Goal: Download file/media

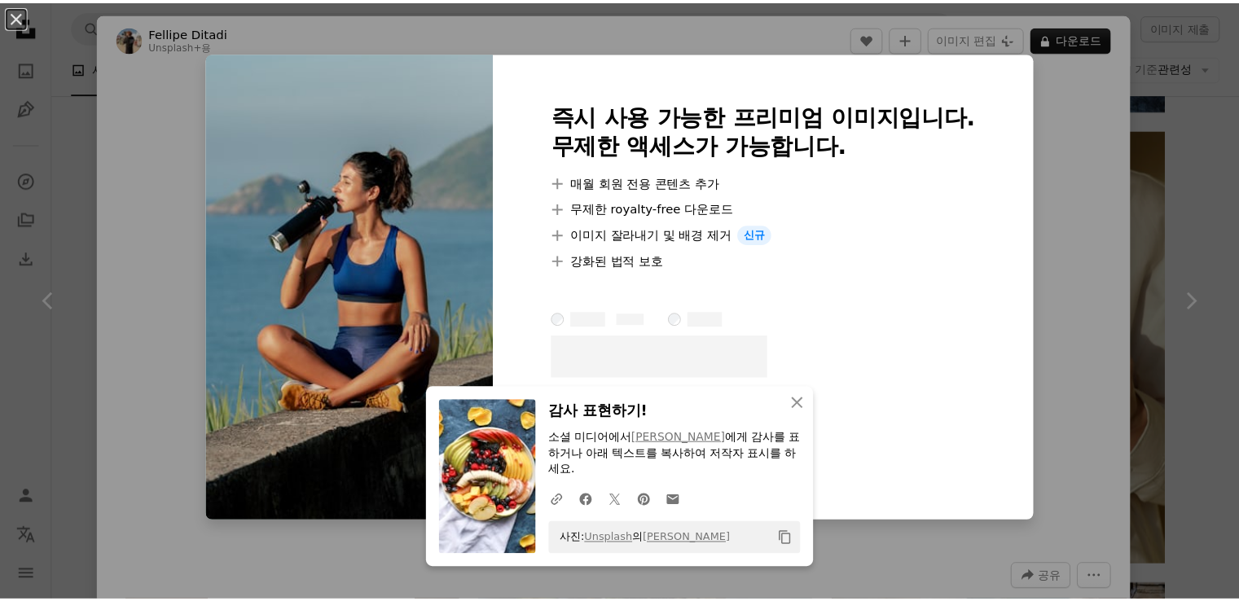
scroll to position [977, 0]
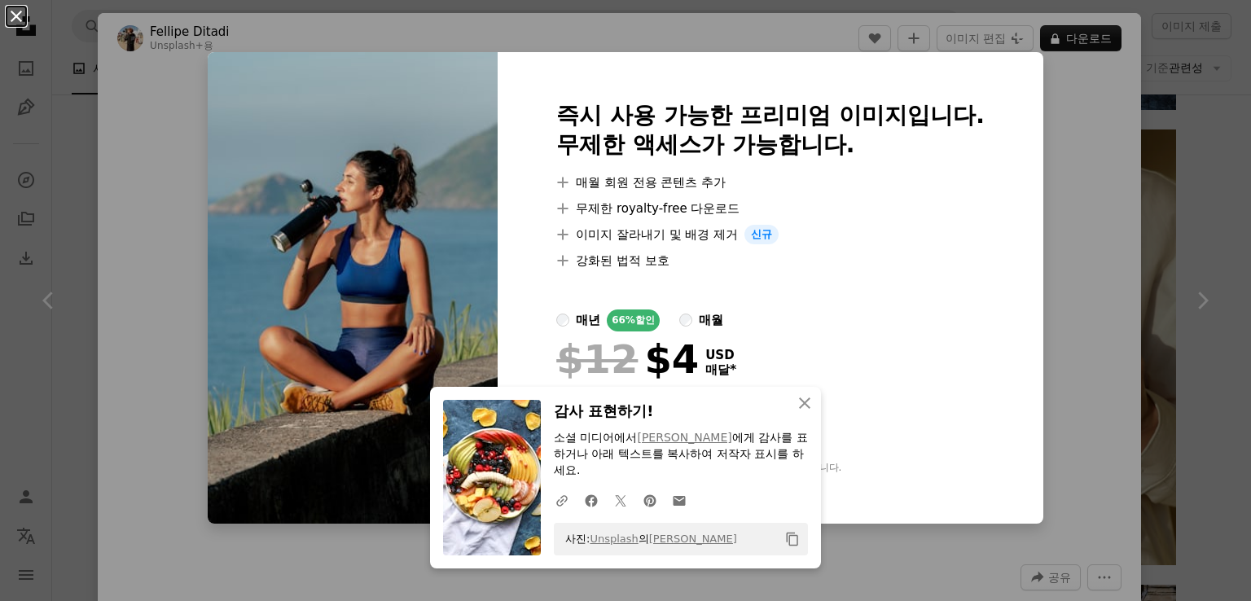
click at [19, 20] on button "An X shape" at bounding box center [17, 17] width 20 height 20
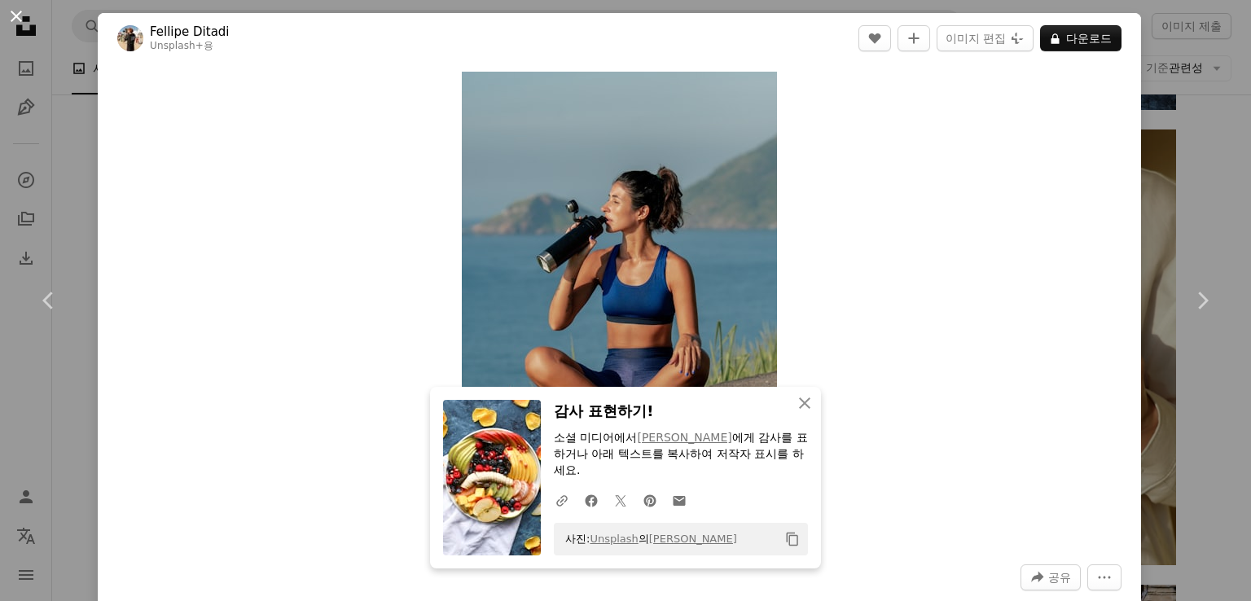
click at [13, 15] on button "An X shape" at bounding box center [17, 17] width 20 height 20
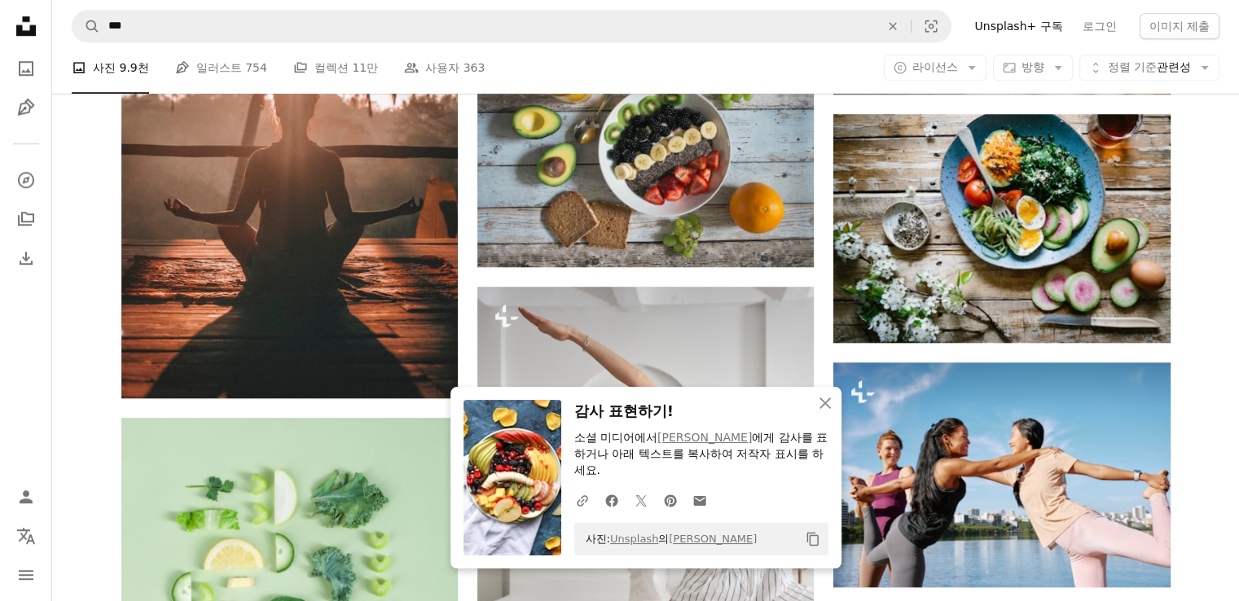
scroll to position [1466, 0]
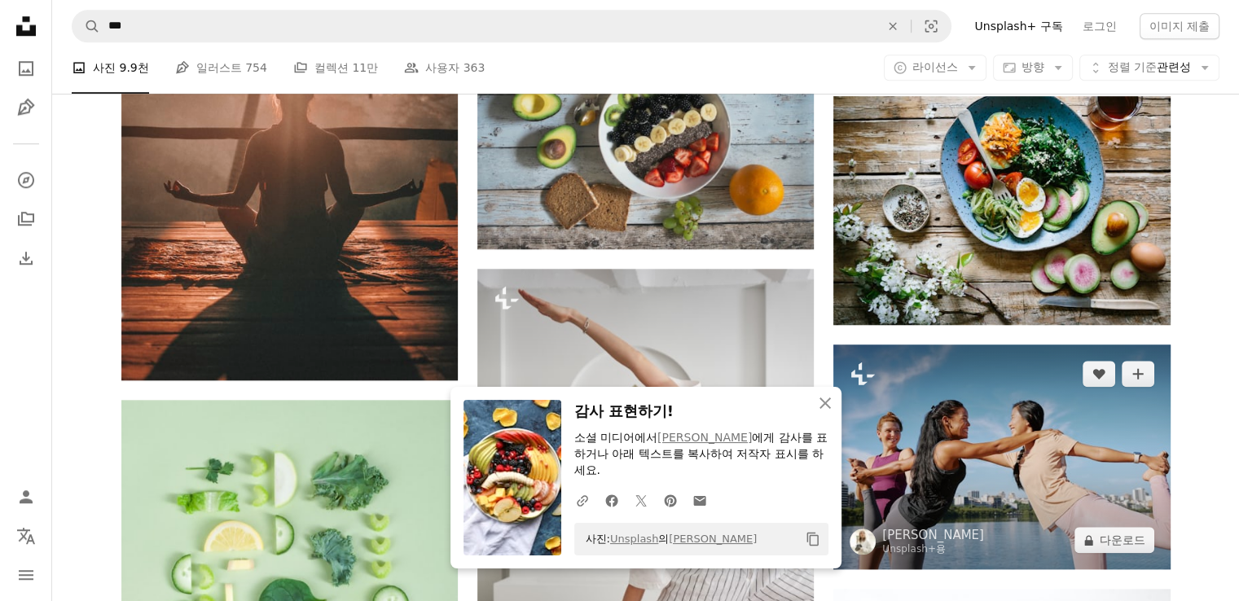
click at [1000, 446] on img at bounding box center [1001, 457] width 336 height 225
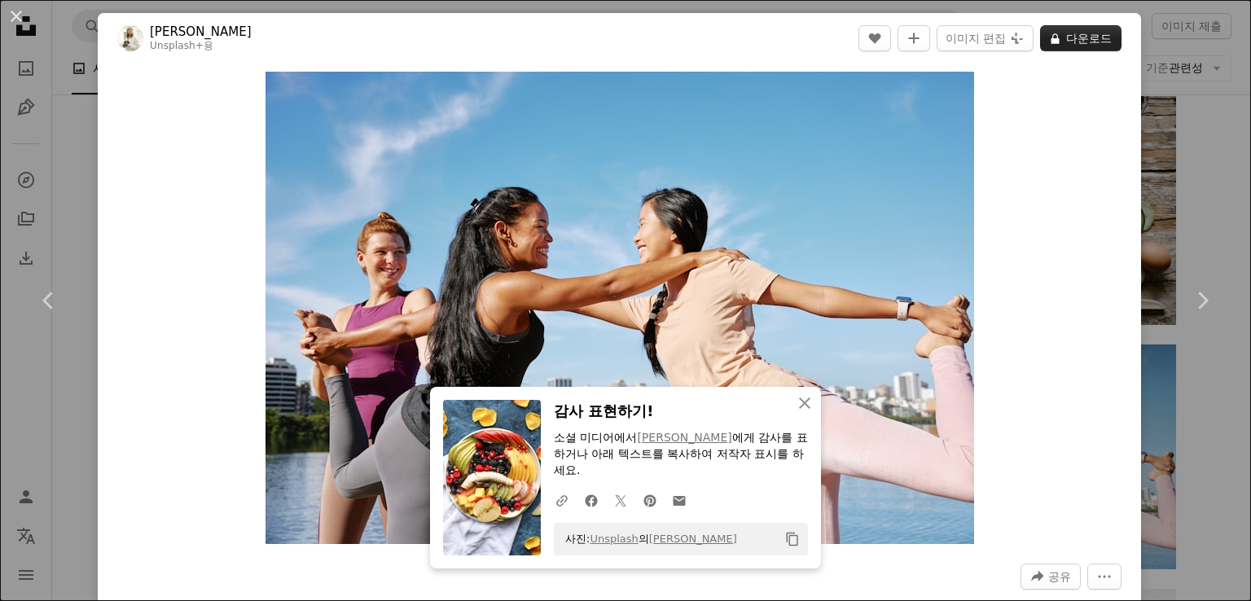
click at [1055, 39] on button "A lock 다운로드" at bounding box center [1080, 38] width 81 height 26
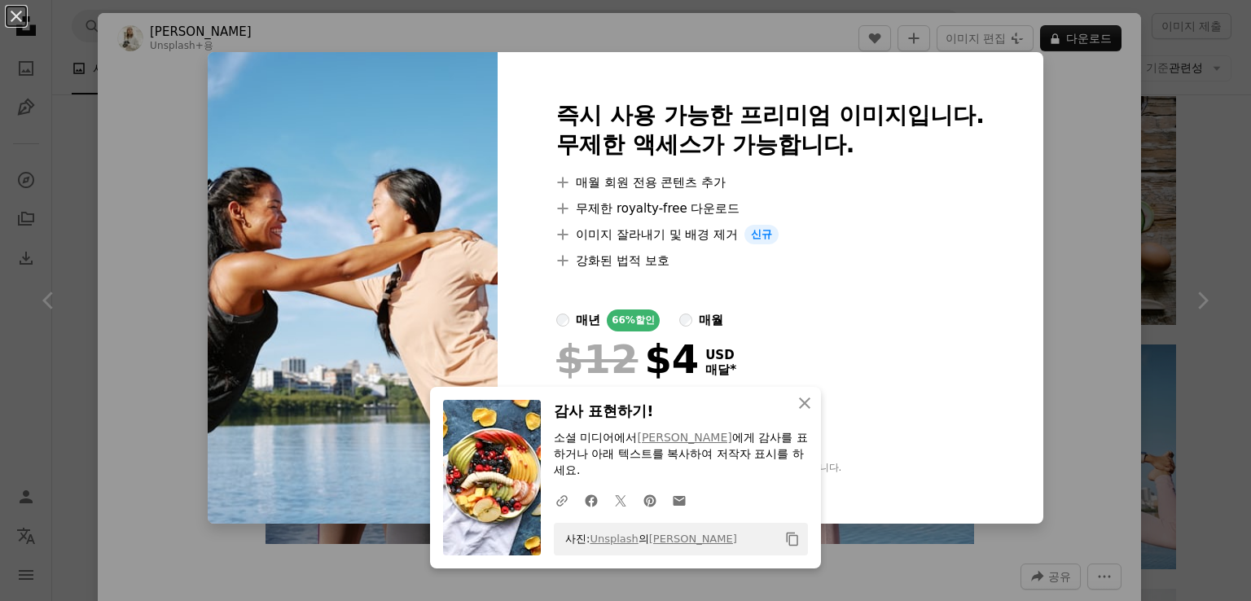
click at [1167, 85] on div "An X shape An X shape 닫기 감사 표현하기! 소셜 미디어에서 [PERSON_NAME] 에게 감사를 표하거나 아래 텍스트를 복사…" at bounding box center [625, 300] width 1251 height 601
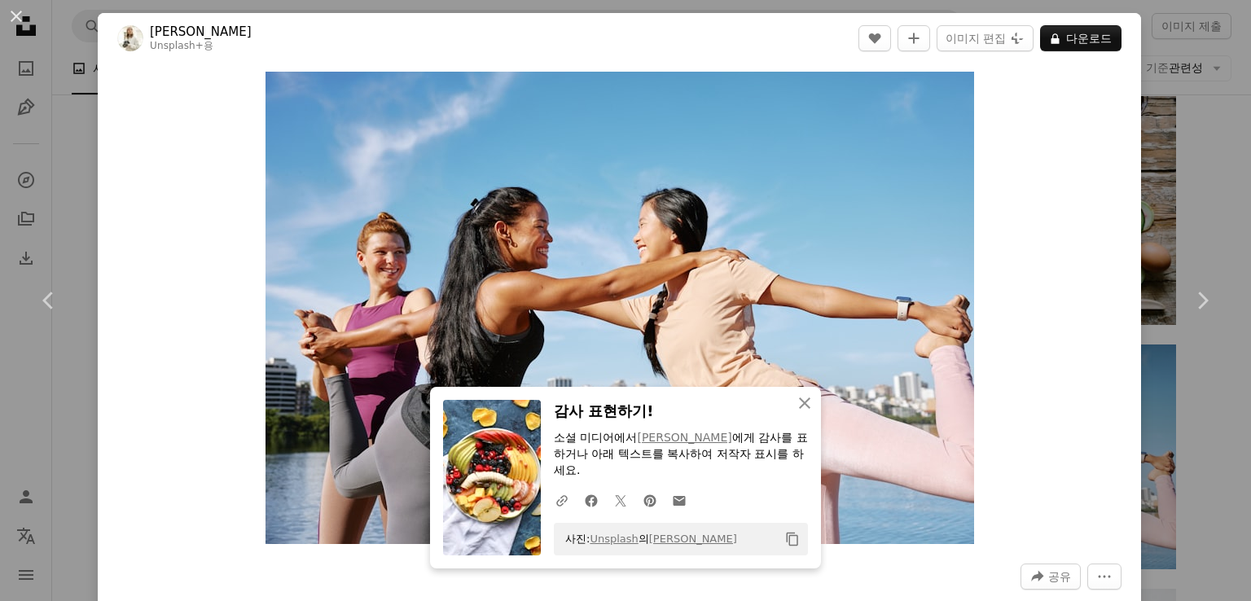
click at [1166, 86] on div "An X shape Chevron left Chevron right An X shape 닫기 감사 표현하기! 소셜 미디어에서 [PERSON_N…" at bounding box center [625, 300] width 1251 height 601
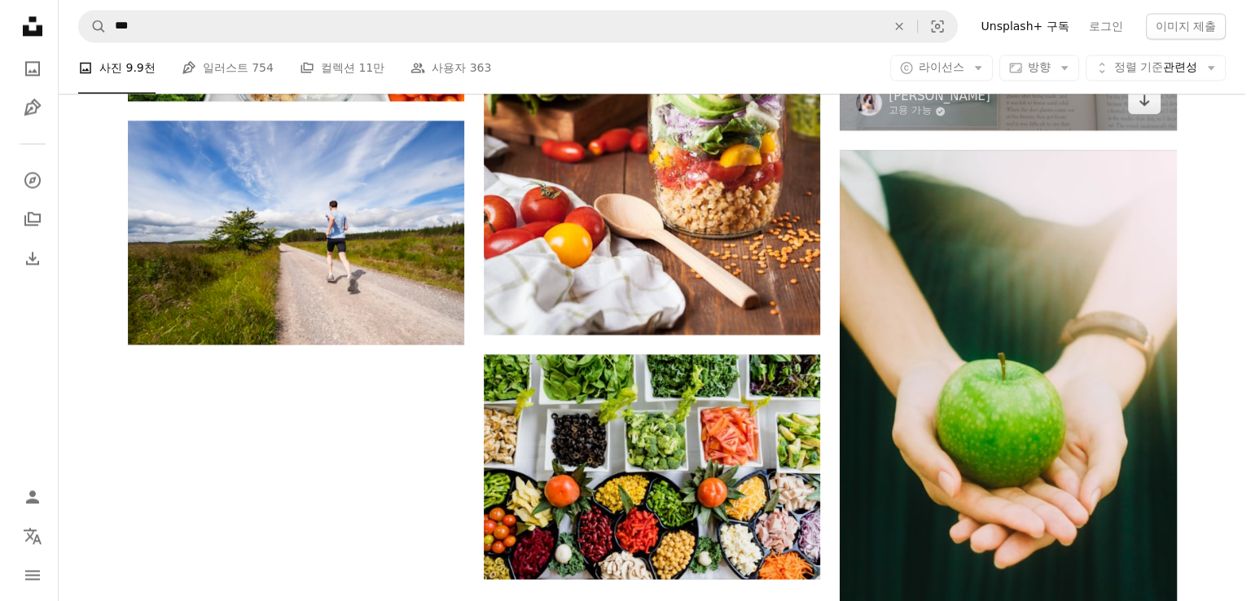
scroll to position [2443, 0]
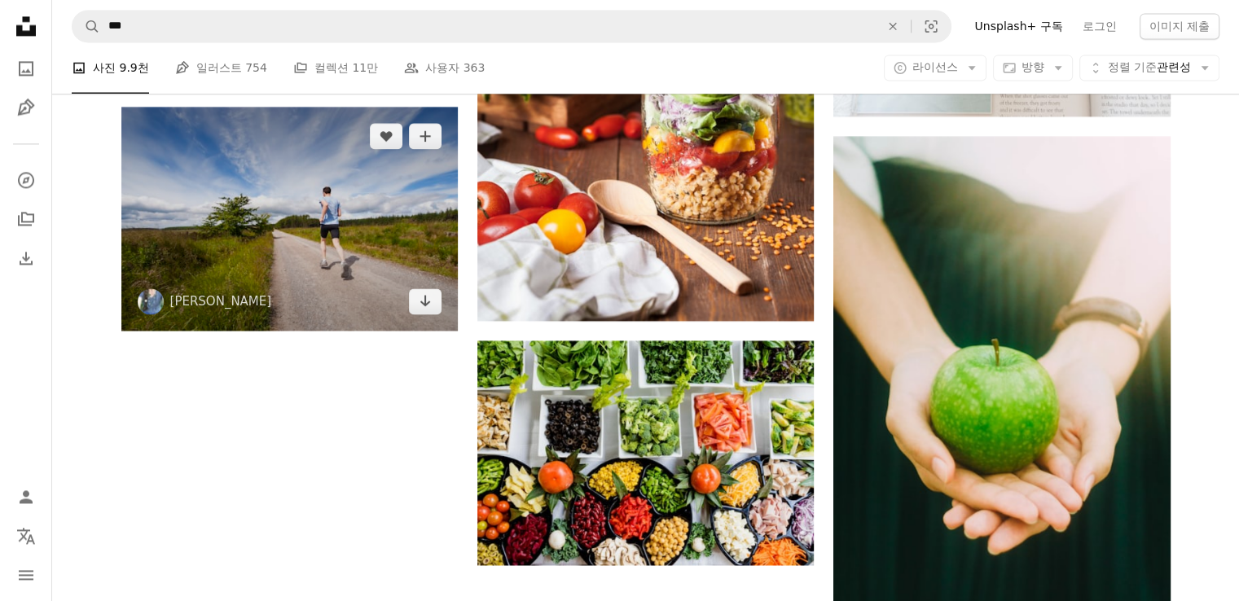
click at [391, 223] on img at bounding box center [289, 219] width 336 height 224
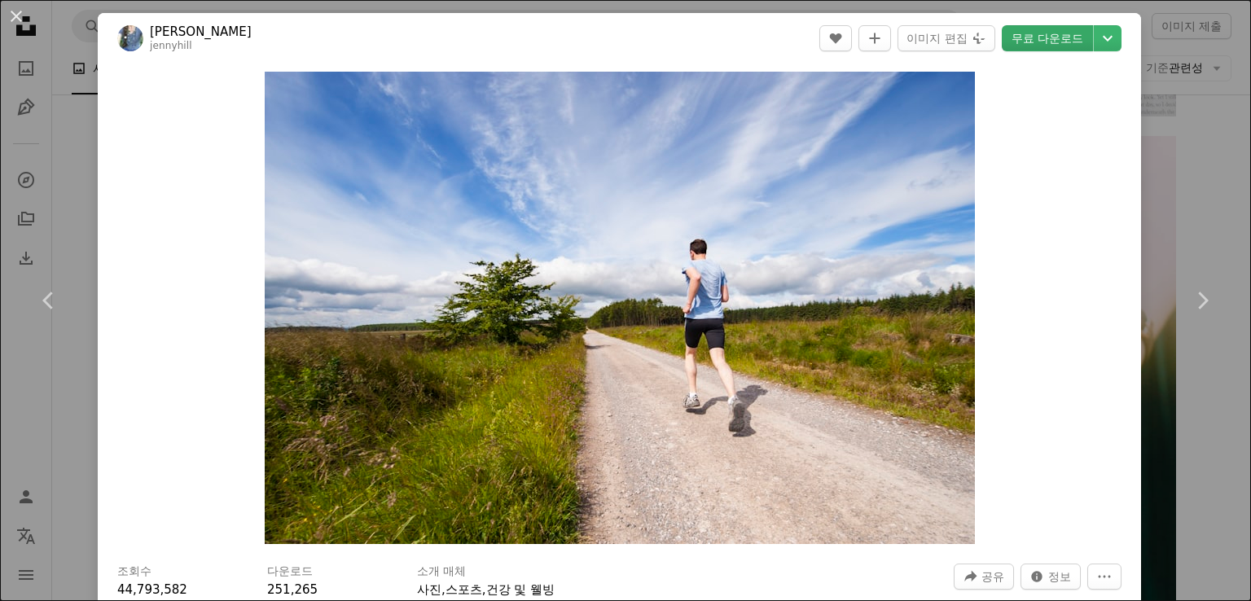
click at [1021, 39] on link "무료 다운로드" at bounding box center [1047, 38] width 91 height 26
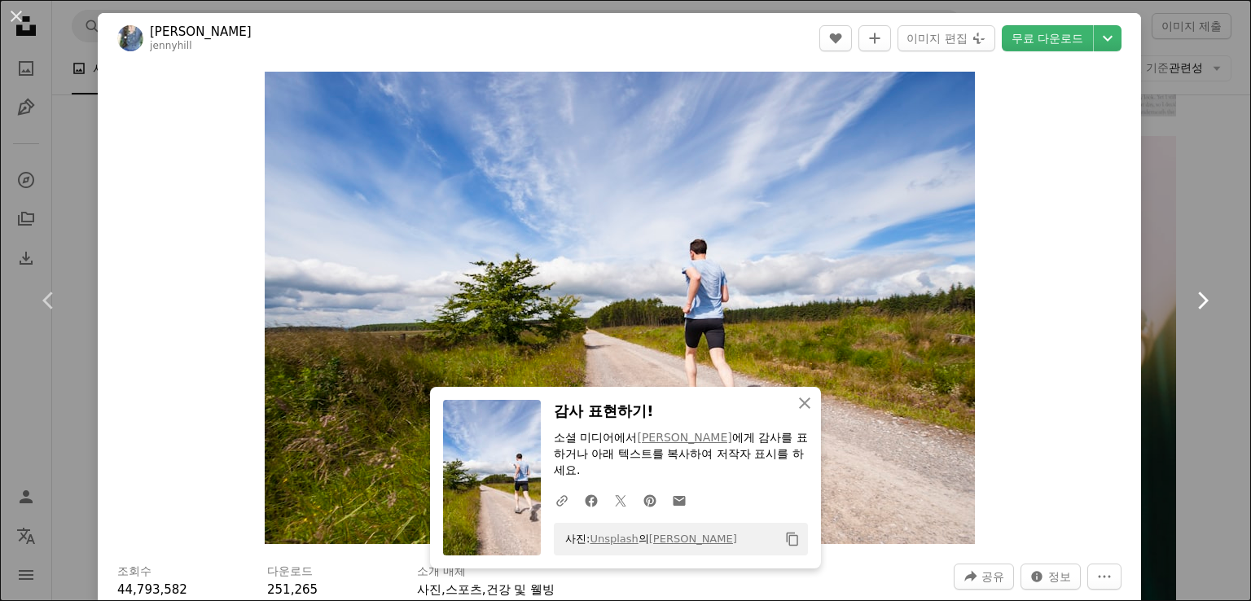
click at [1189, 296] on icon "Chevron right" at bounding box center [1202, 301] width 26 height 26
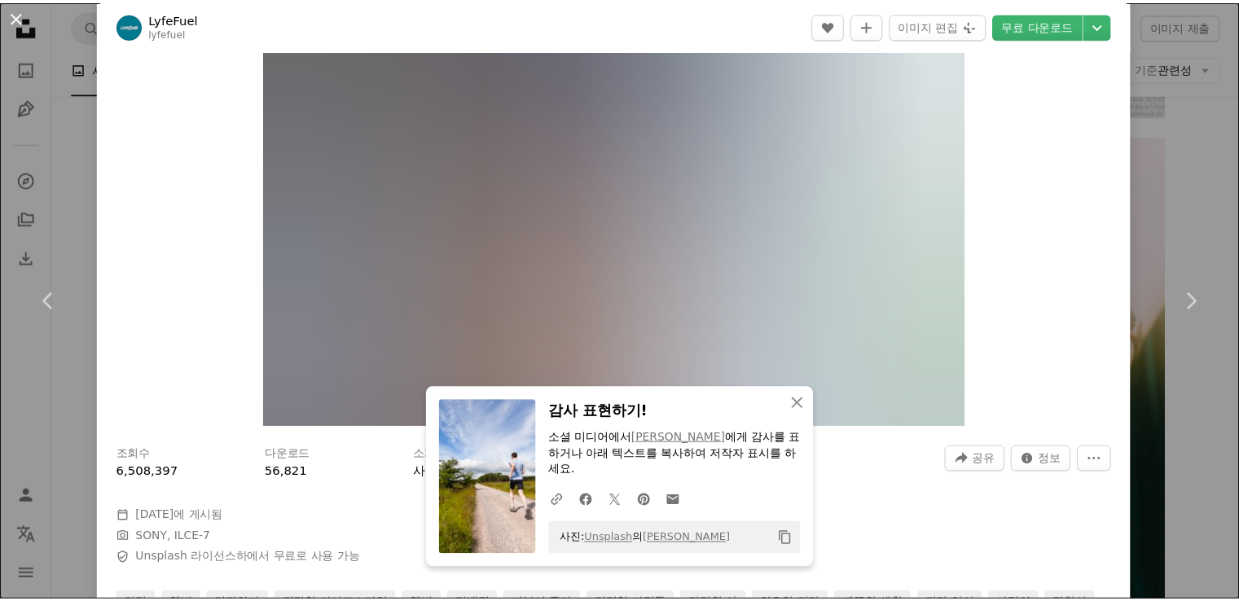
scroll to position [488, 0]
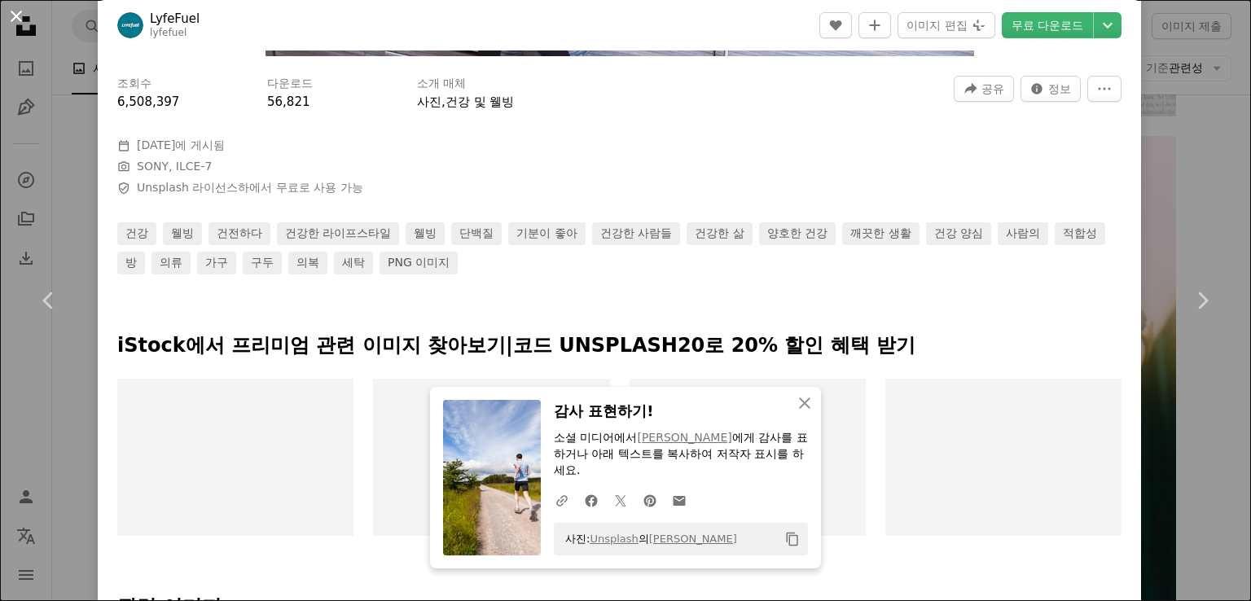
click at [26, 12] on button "An X shape" at bounding box center [17, 17] width 20 height 20
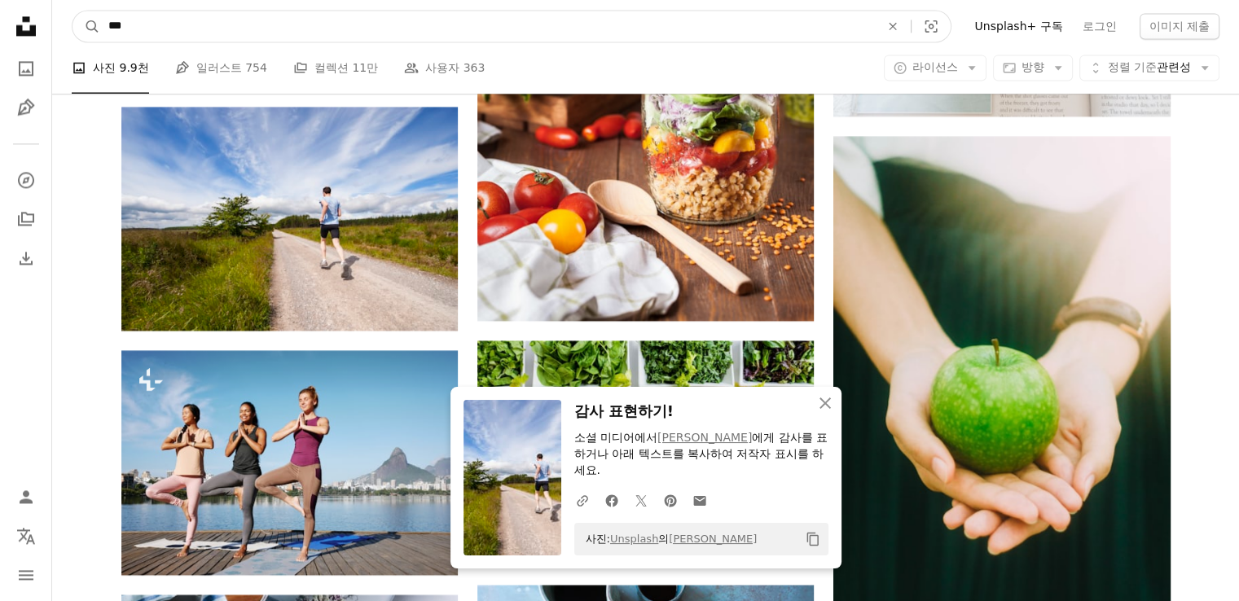
drag, startPoint x: 194, startPoint y: 15, endPoint x: 0, endPoint y: 32, distance: 194.6
type input "****"
click at [72, 11] on button "A magnifying glass" at bounding box center [86, 26] width 28 height 31
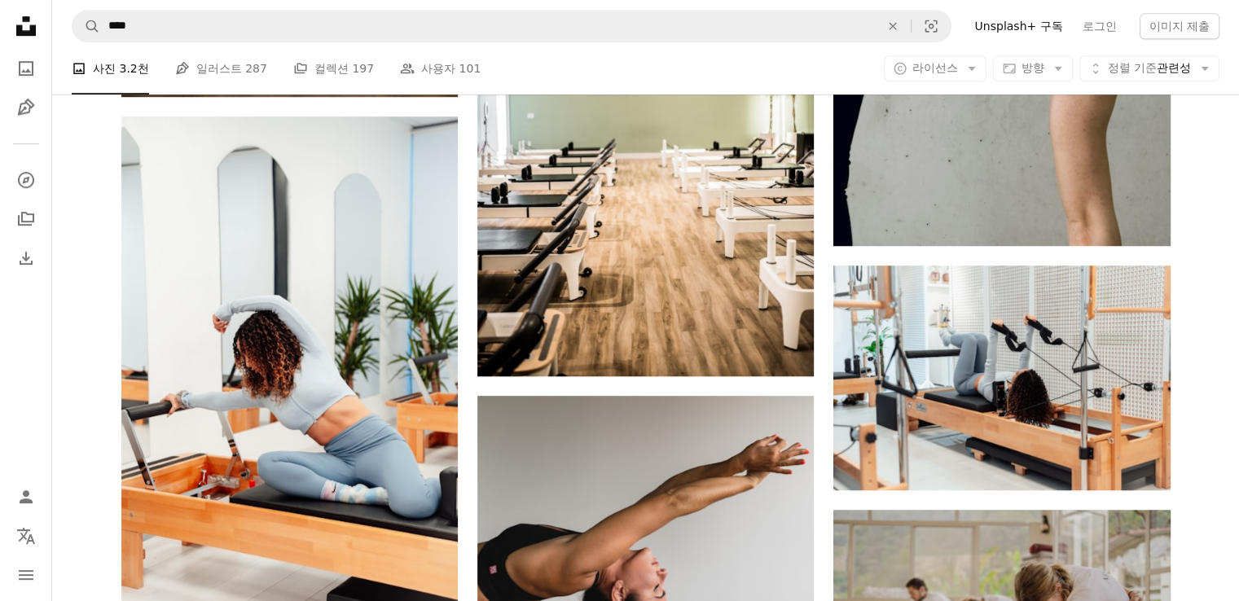
scroll to position [1222, 0]
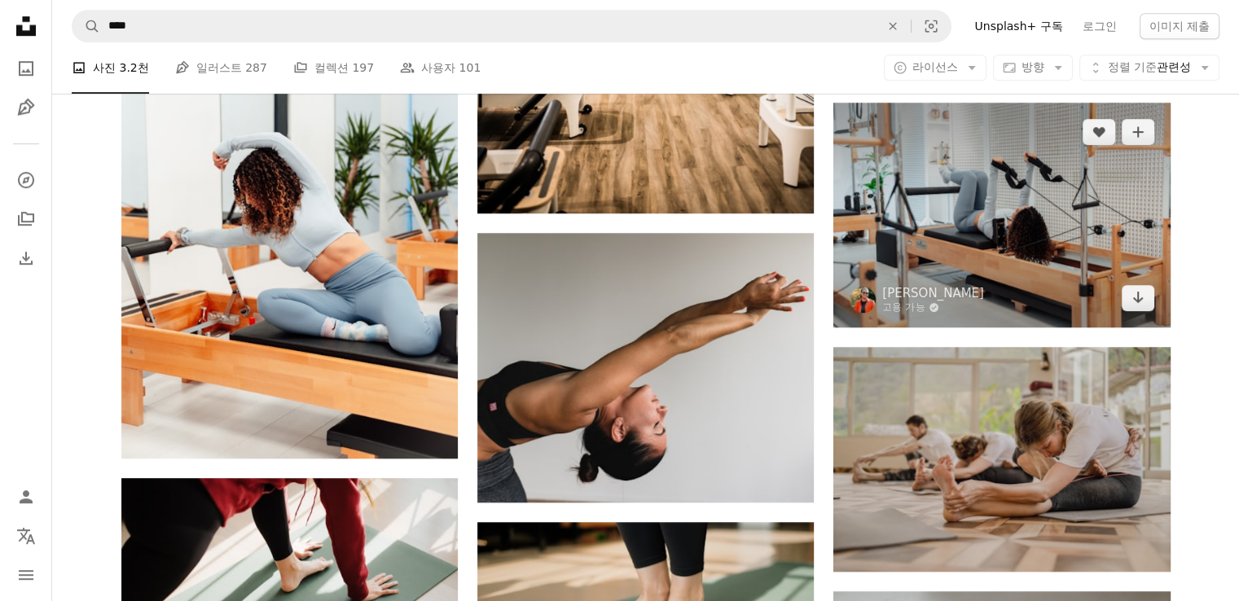
click at [1043, 200] on img at bounding box center [1001, 215] width 336 height 224
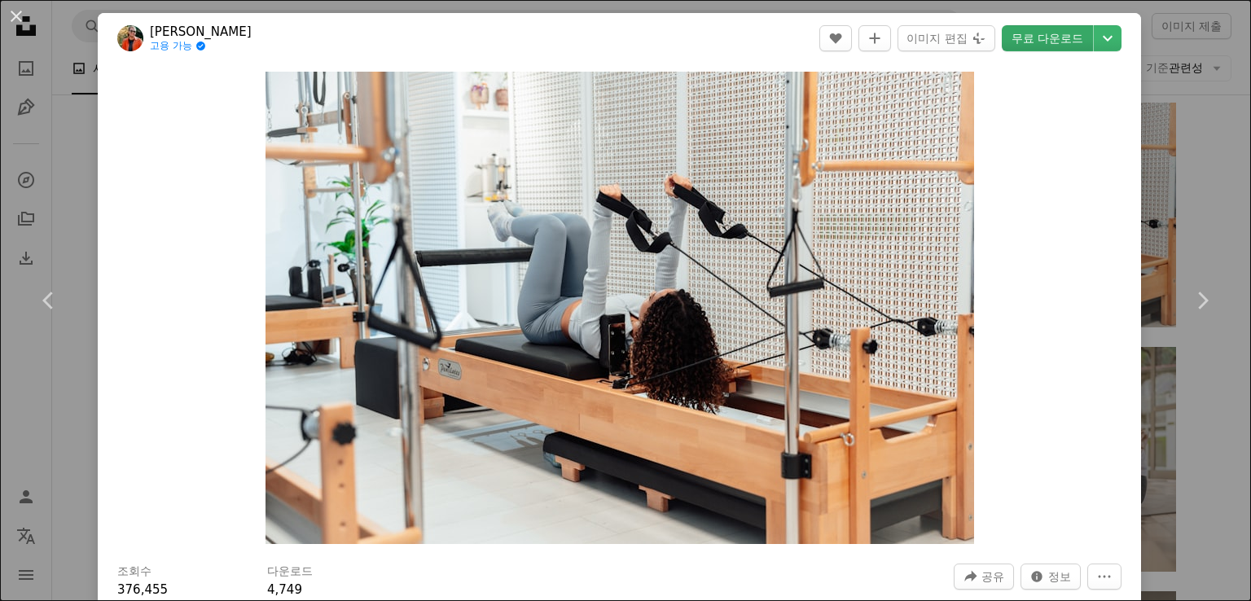
click at [1026, 40] on link "무료 다운로드" at bounding box center [1047, 38] width 91 height 26
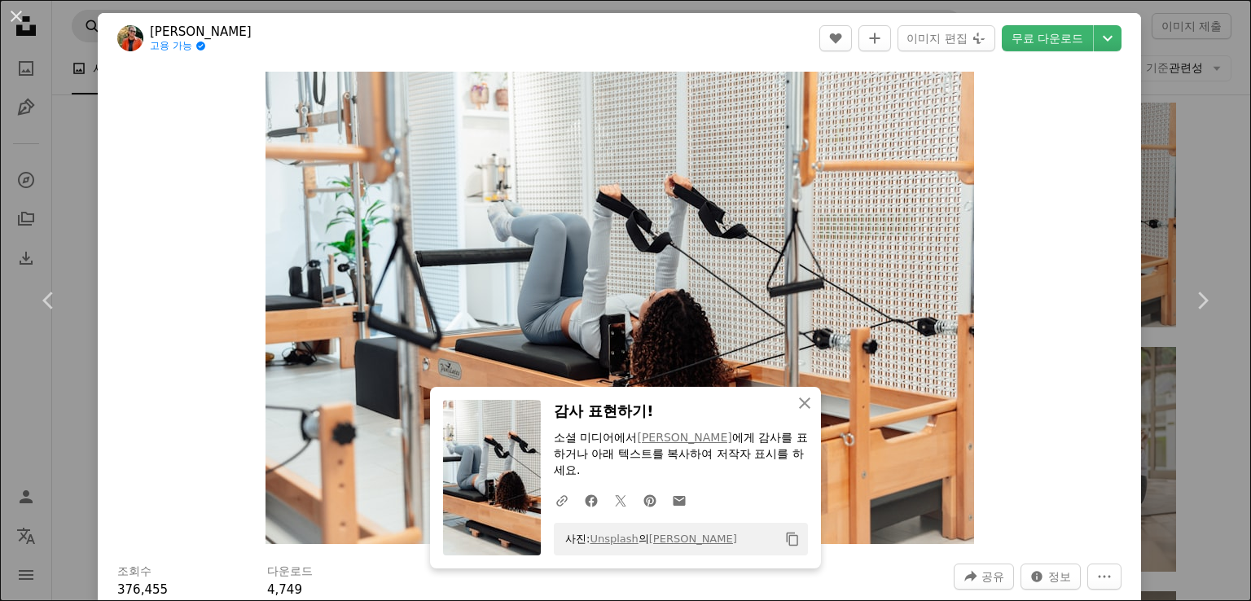
drag, startPoint x: 21, startPoint y: 14, endPoint x: 98, endPoint y: 26, distance: 77.5
click at [21, 15] on button "An X shape" at bounding box center [17, 17] width 20 height 20
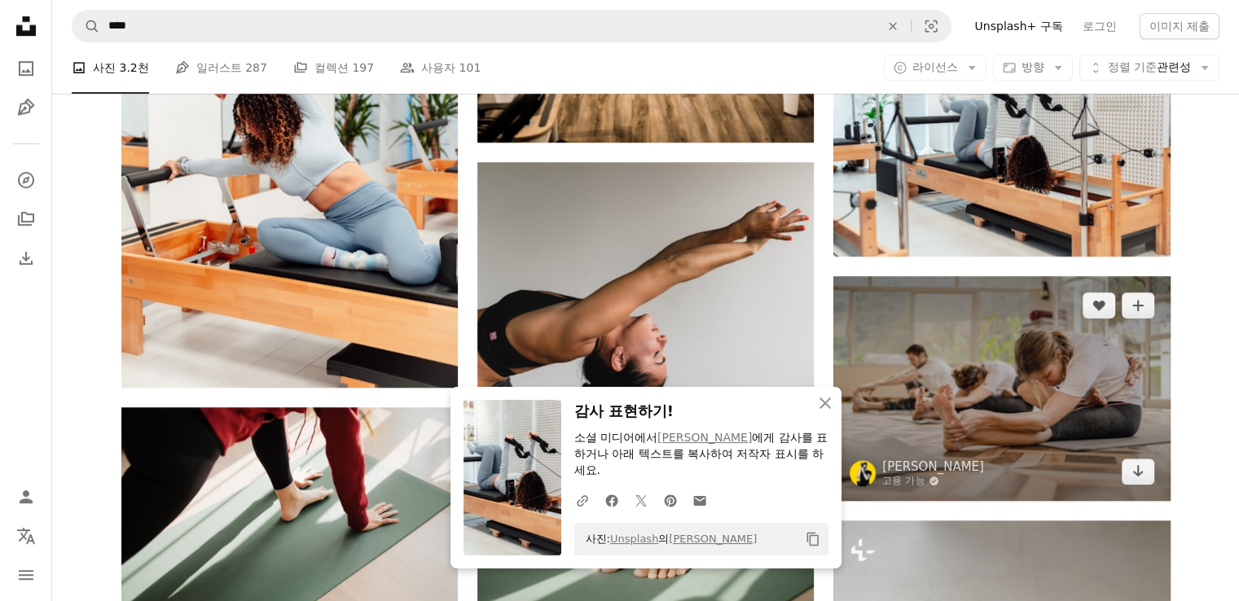
scroll to position [1466, 0]
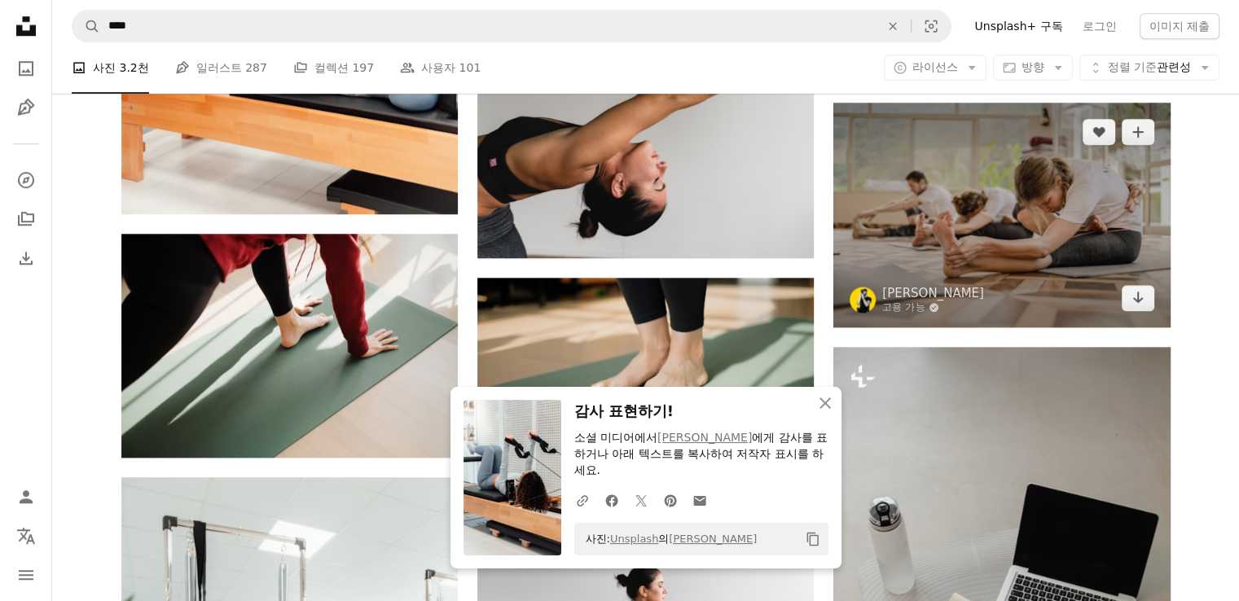
click at [1025, 277] on img at bounding box center [1001, 215] width 336 height 225
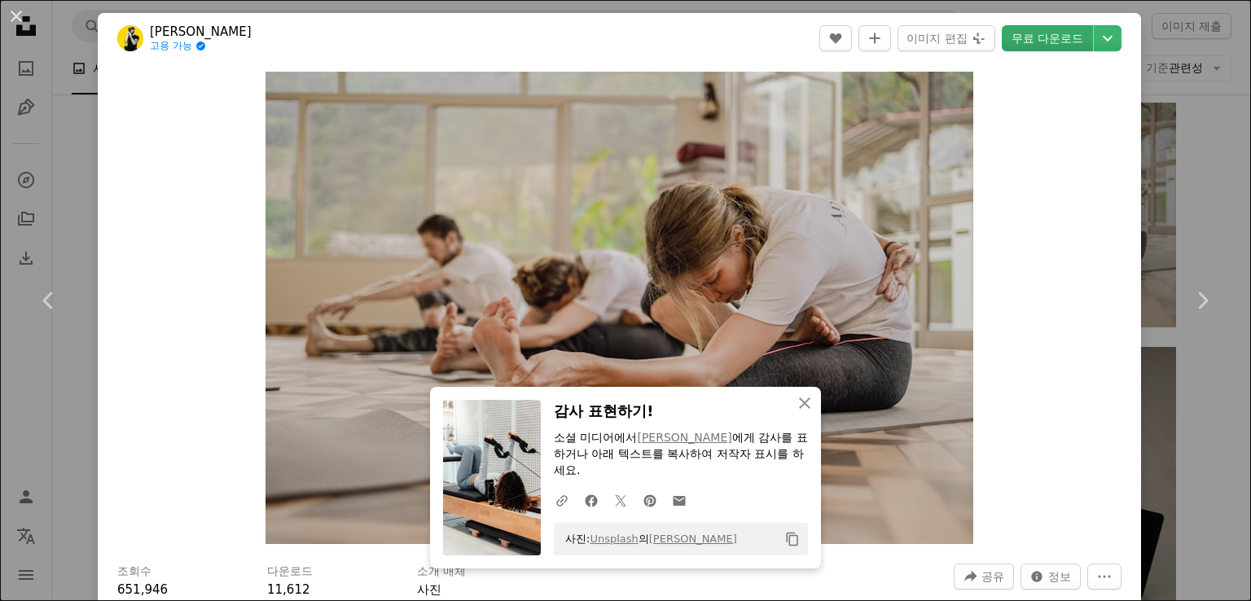
click at [1013, 38] on link "무료 다운로드" at bounding box center [1047, 38] width 91 height 26
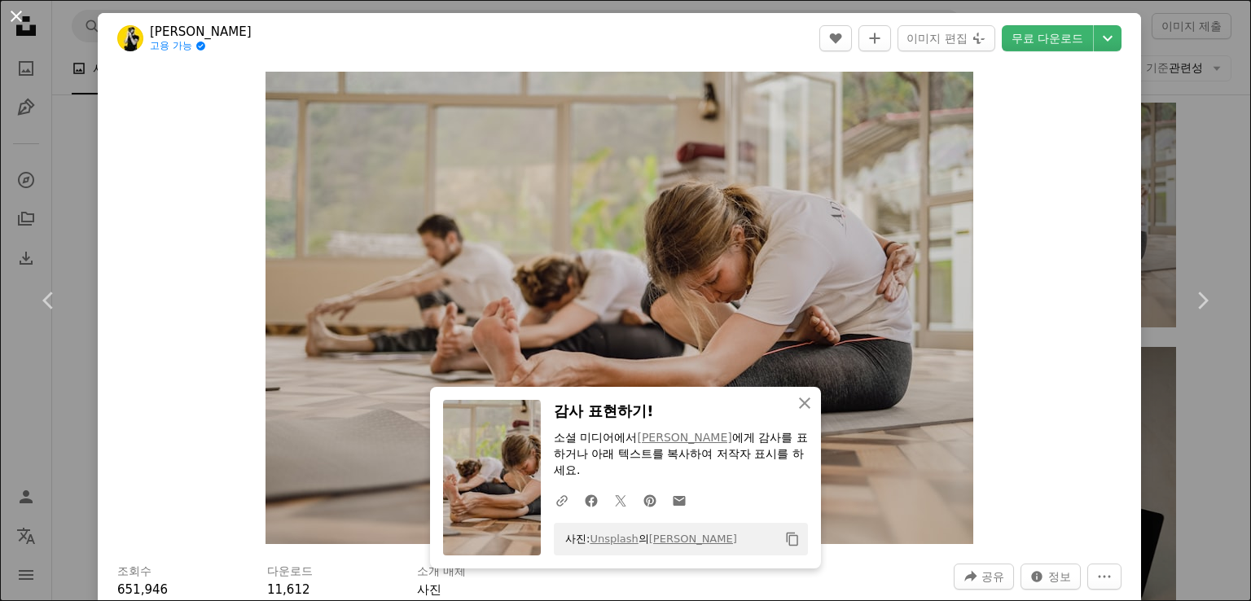
click at [8, 11] on button "An X shape" at bounding box center [17, 17] width 20 height 20
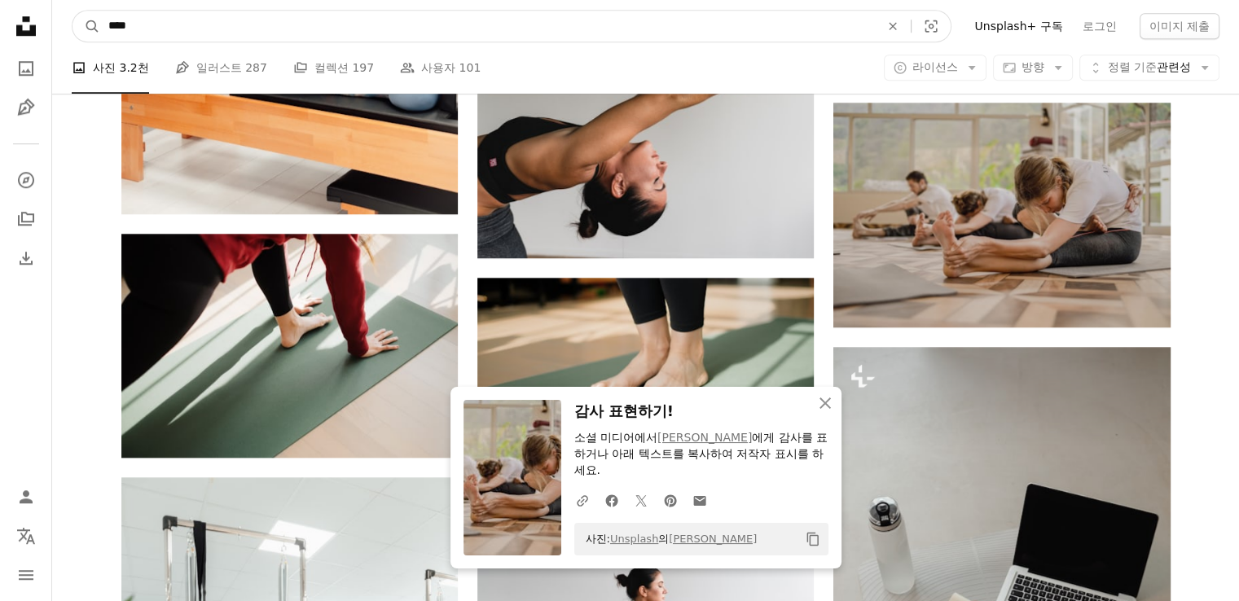
drag, startPoint x: 177, startPoint y: 24, endPoint x: 64, endPoint y: 24, distance: 113.2
click at [109, 24] on input "****" at bounding box center [487, 26] width 775 height 31
type input "****"
click at [72, 11] on button "A magnifying glass" at bounding box center [86, 26] width 28 height 31
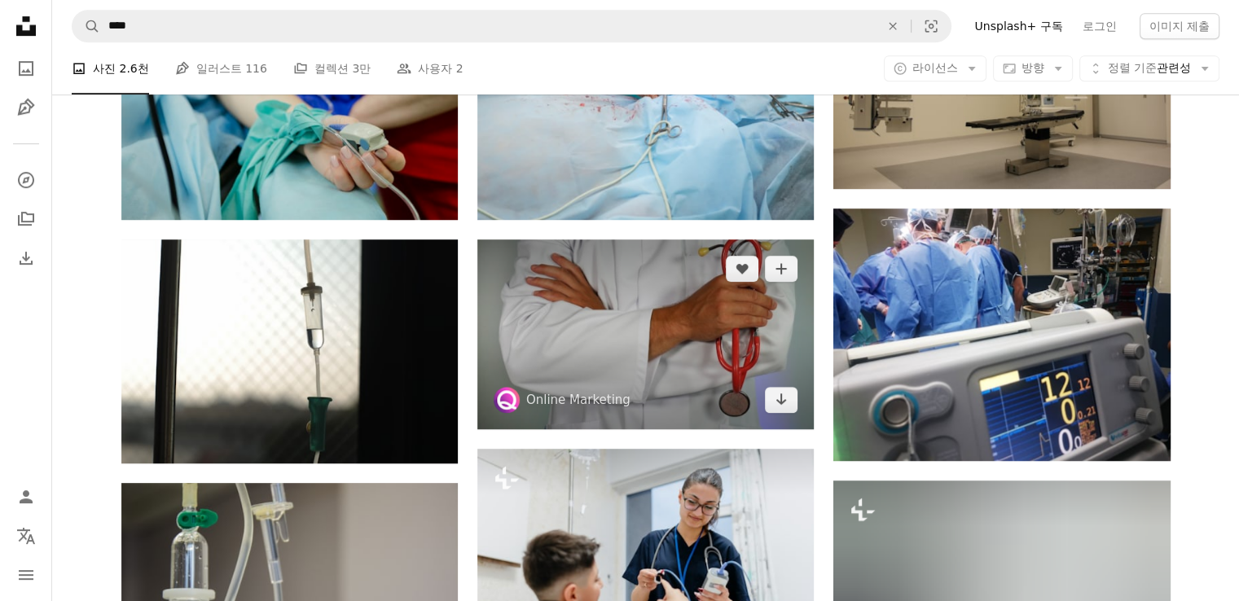
scroll to position [896, 0]
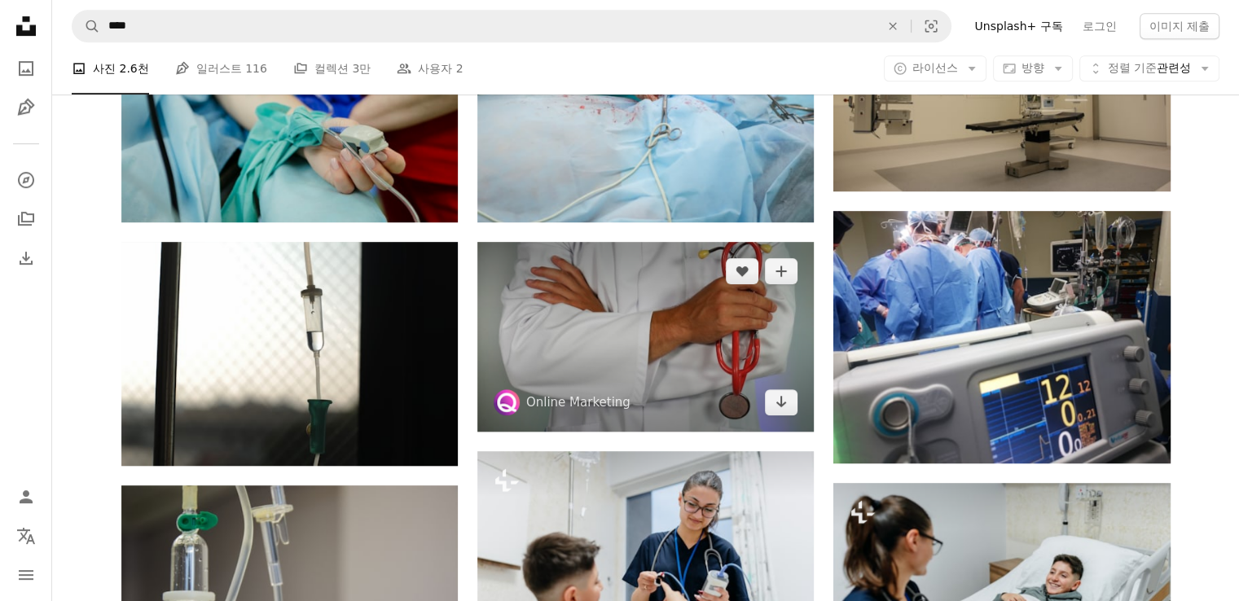
click at [682, 302] on img at bounding box center [645, 336] width 336 height 189
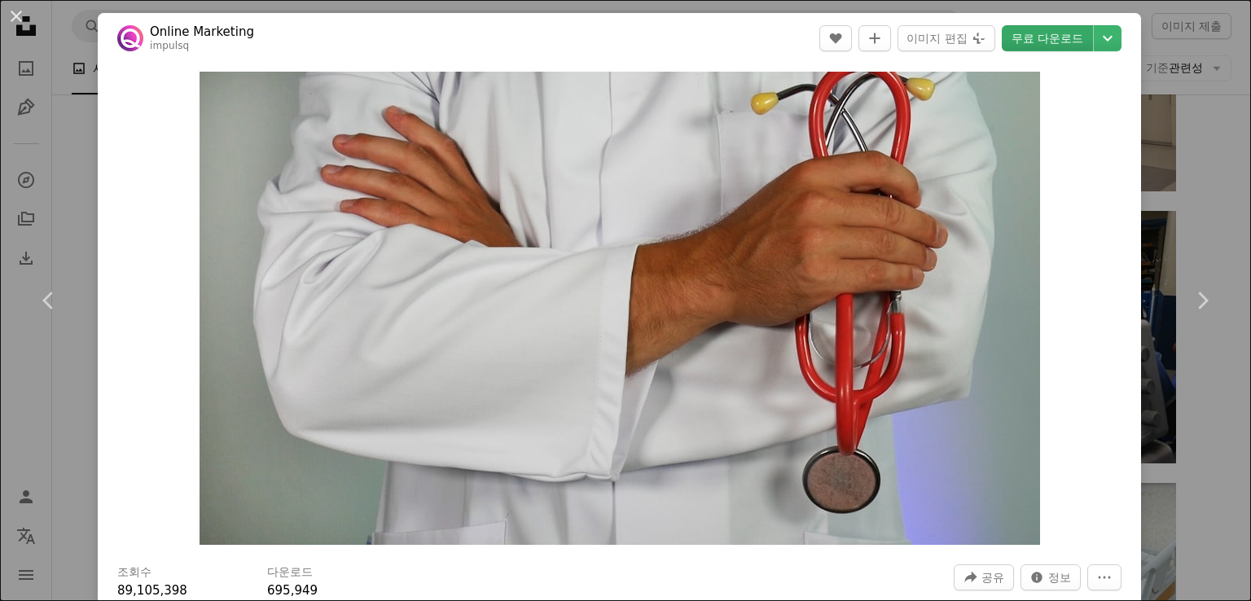
click at [1026, 33] on link "무료 다운로드" at bounding box center [1047, 38] width 91 height 26
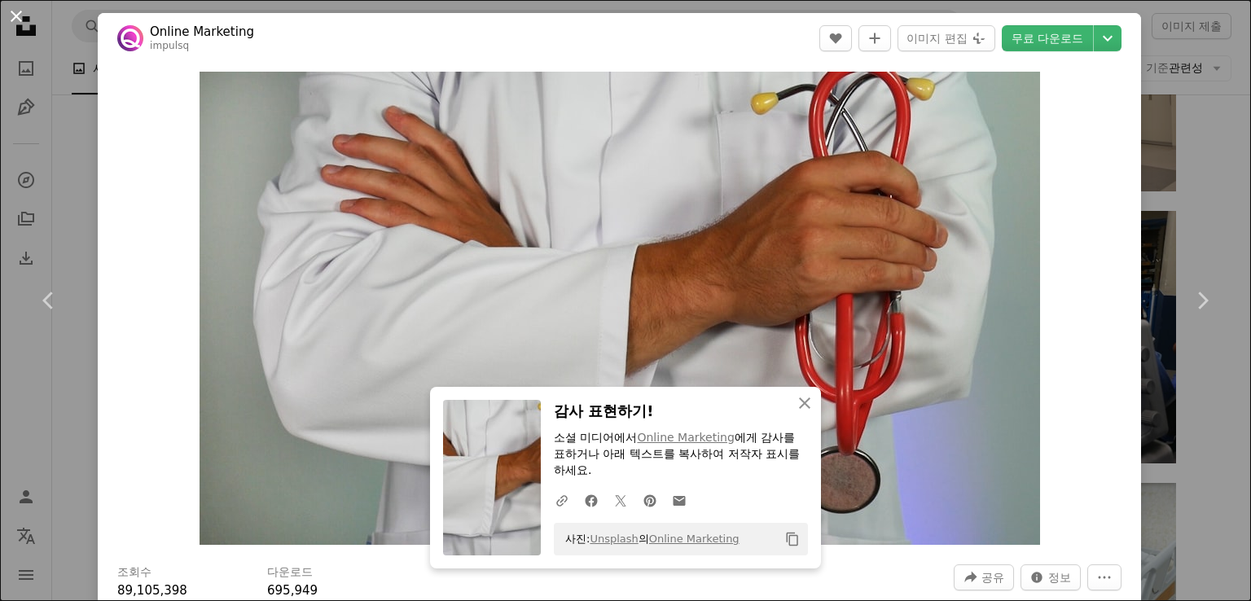
click at [21, 12] on button "An X shape" at bounding box center [17, 17] width 20 height 20
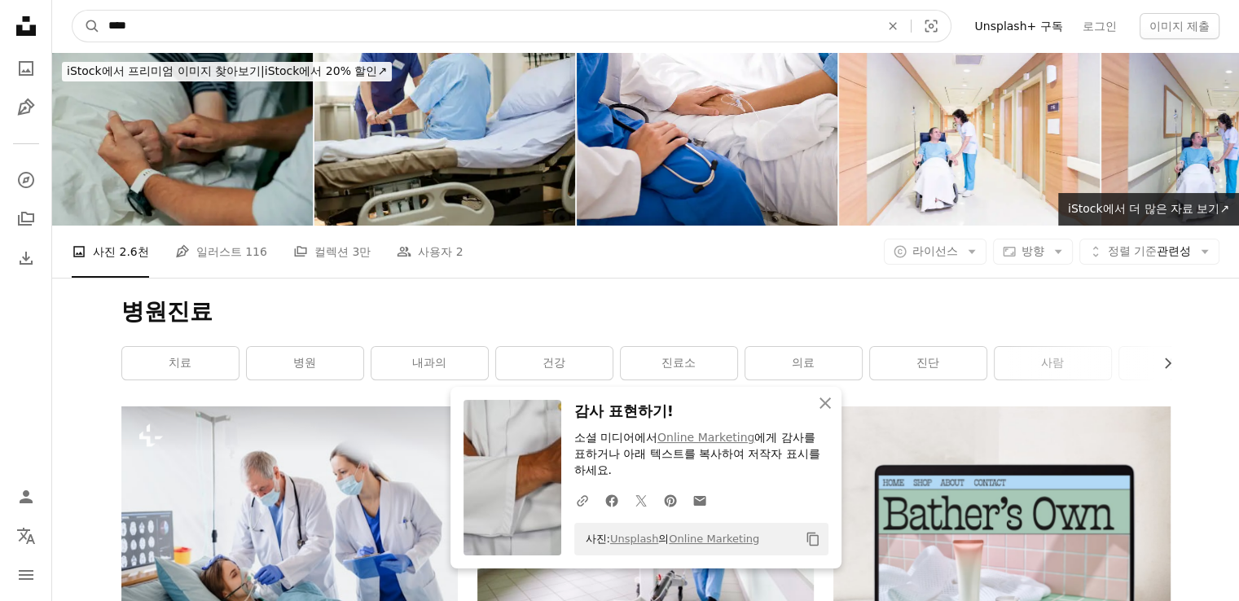
click at [199, 20] on input "****" at bounding box center [487, 26] width 775 height 31
drag, startPoint x: 253, startPoint y: 21, endPoint x: 0, endPoint y: 19, distance: 253.3
type input "******"
click at [72, 11] on button "A magnifying glass" at bounding box center [86, 26] width 28 height 31
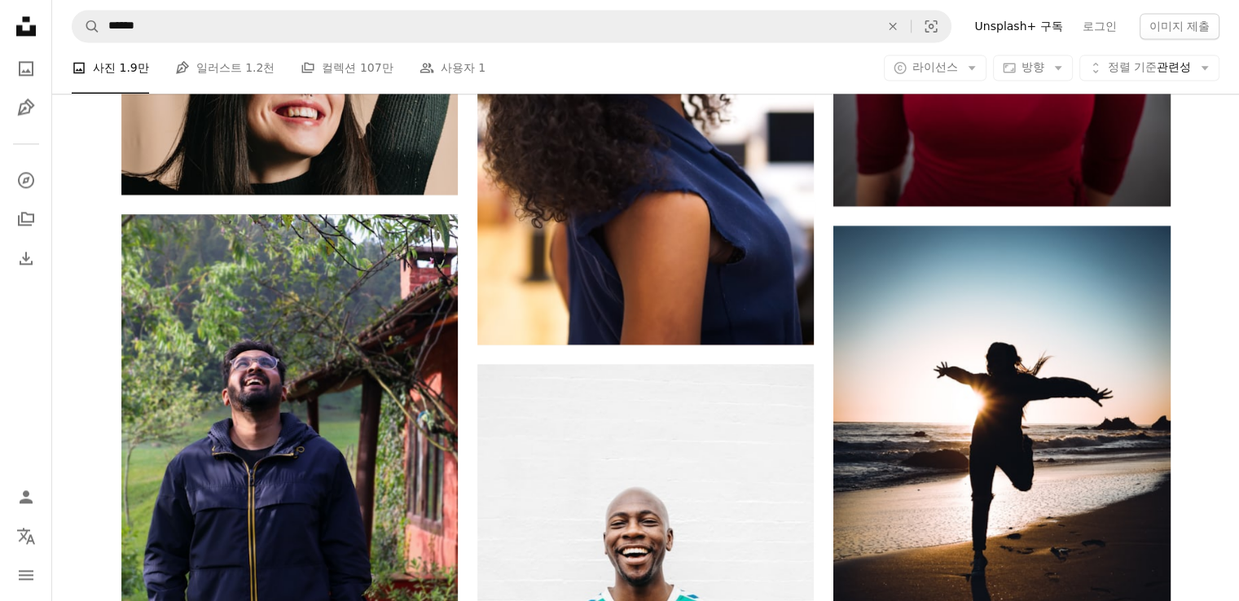
scroll to position [2525, 0]
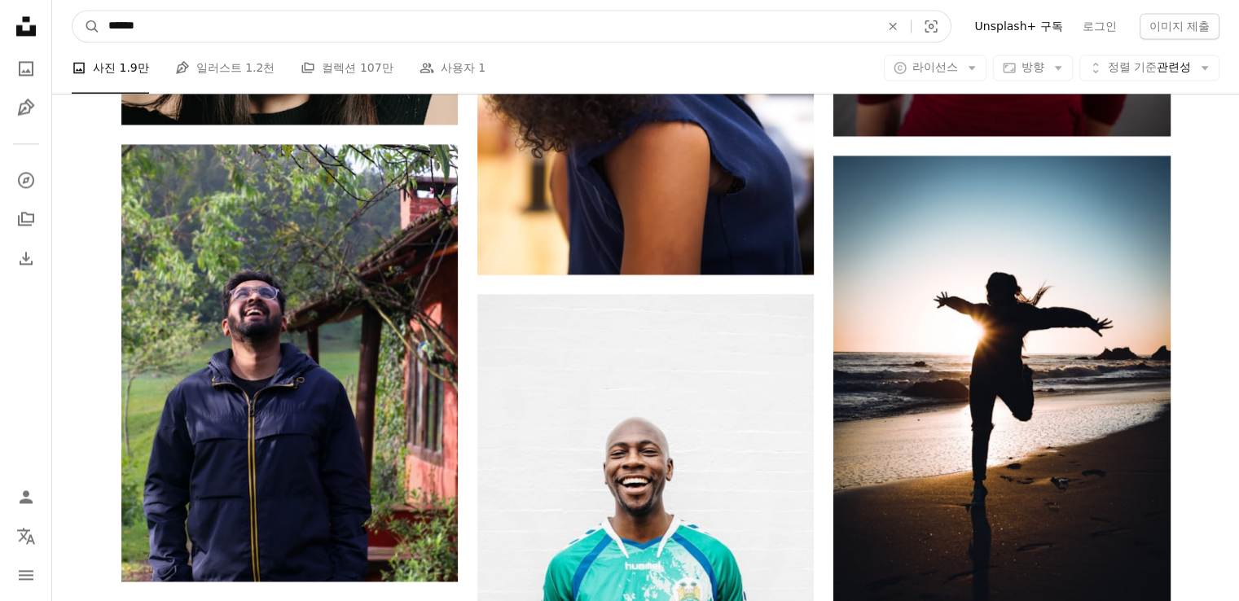
click at [293, 14] on input "******" at bounding box center [487, 26] width 775 height 31
type input "*******"
click at [72, 11] on button "A magnifying glass" at bounding box center [86, 26] width 28 height 31
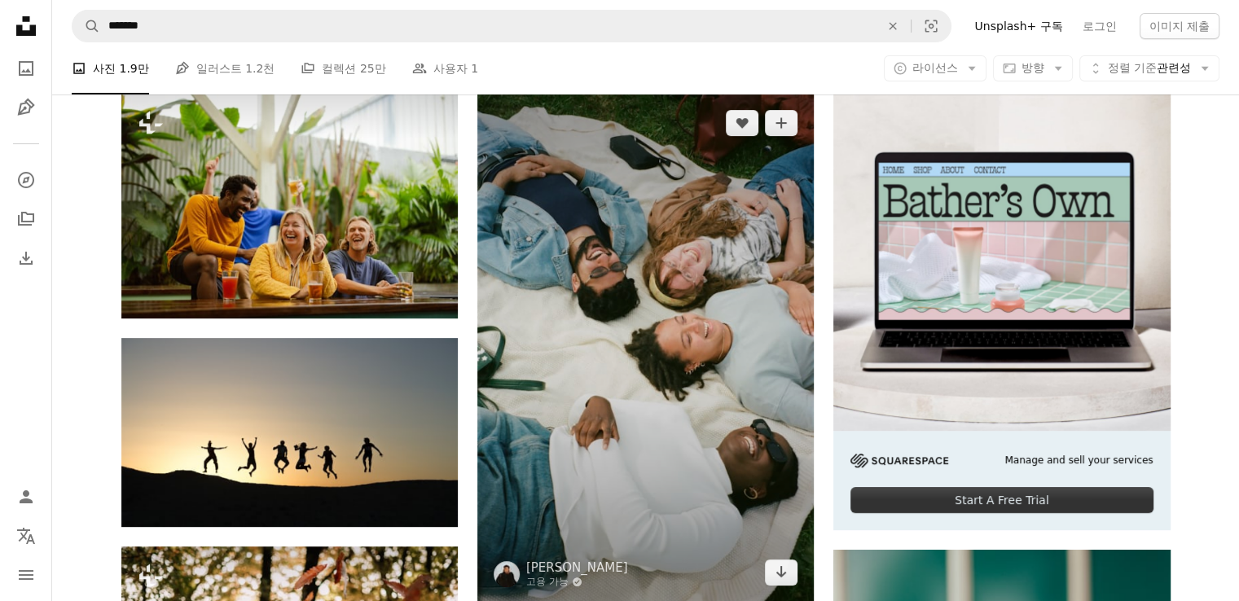
scroll to position [407, 0]
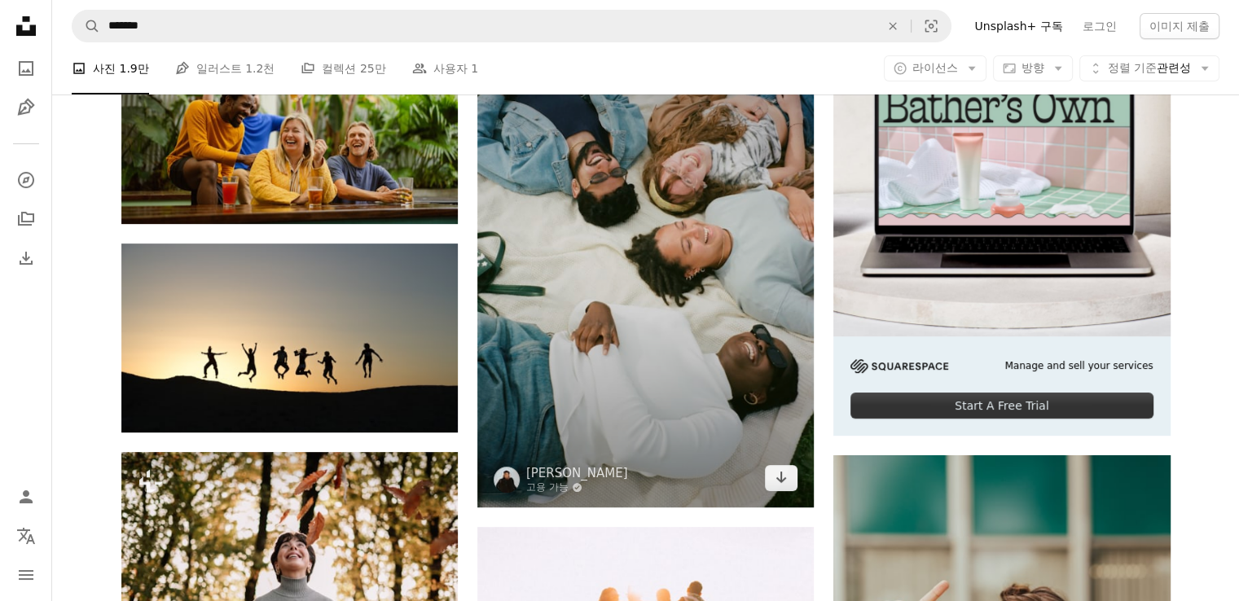
click at [666, 205] on img at bounding box center [645, 252] width 336 height 507
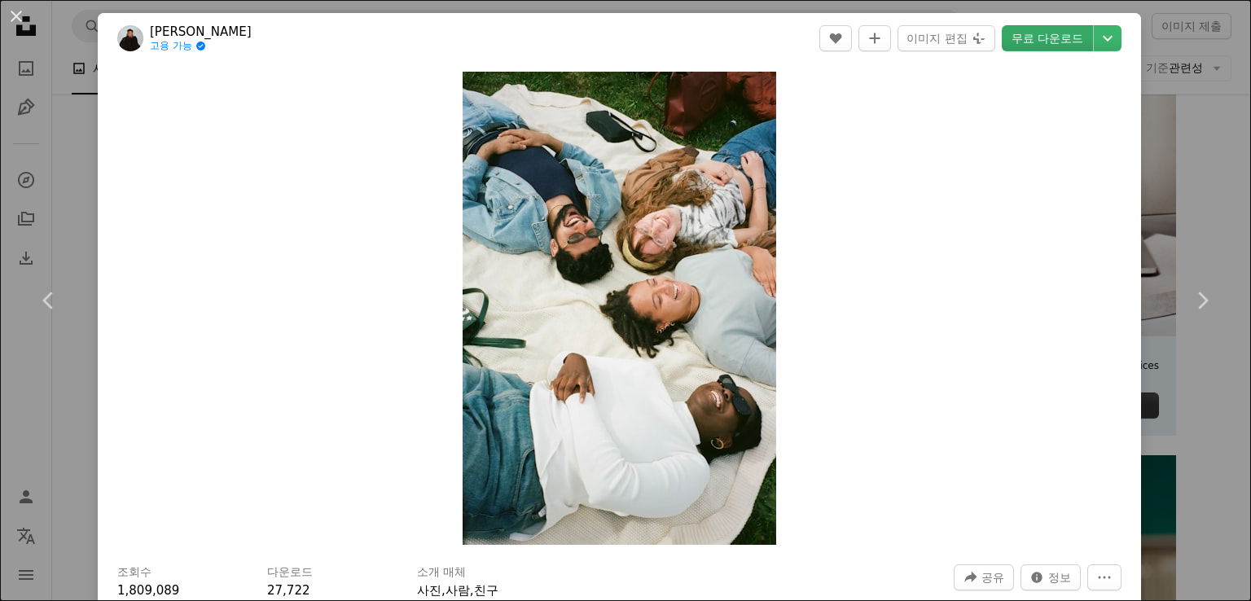
click at [1053, 45] on link "무료 다운로드" at bounding box center [1047, 38] width 91 height 26
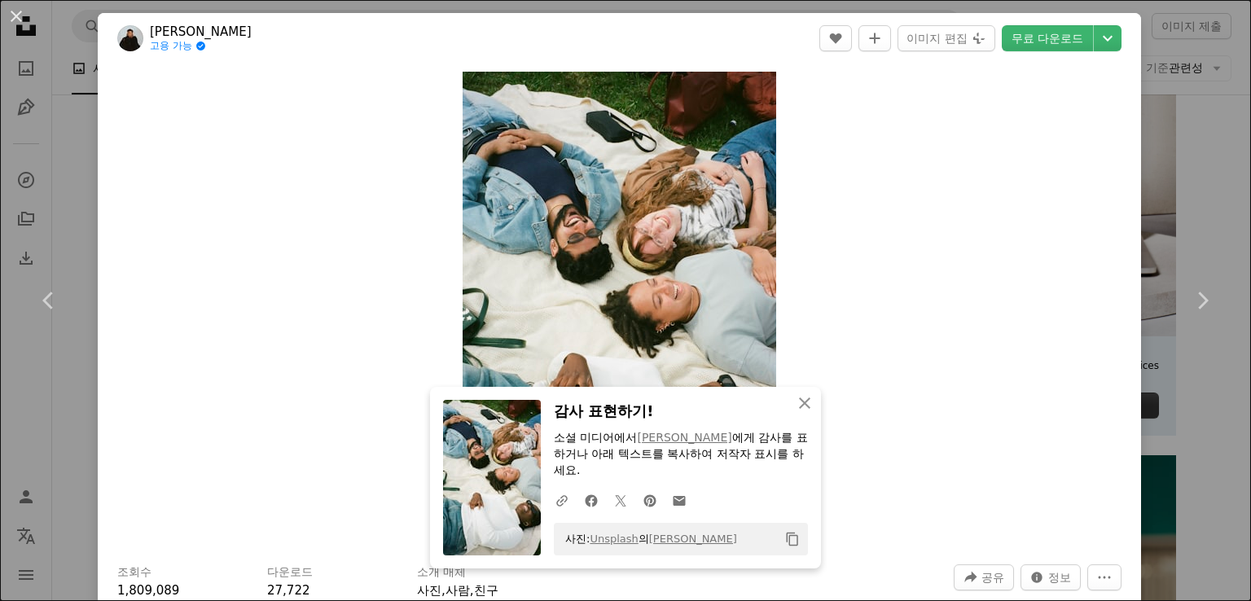
click at [18, 15] on button "An X shape" at bounding box center [17, 17] width 20 height 20
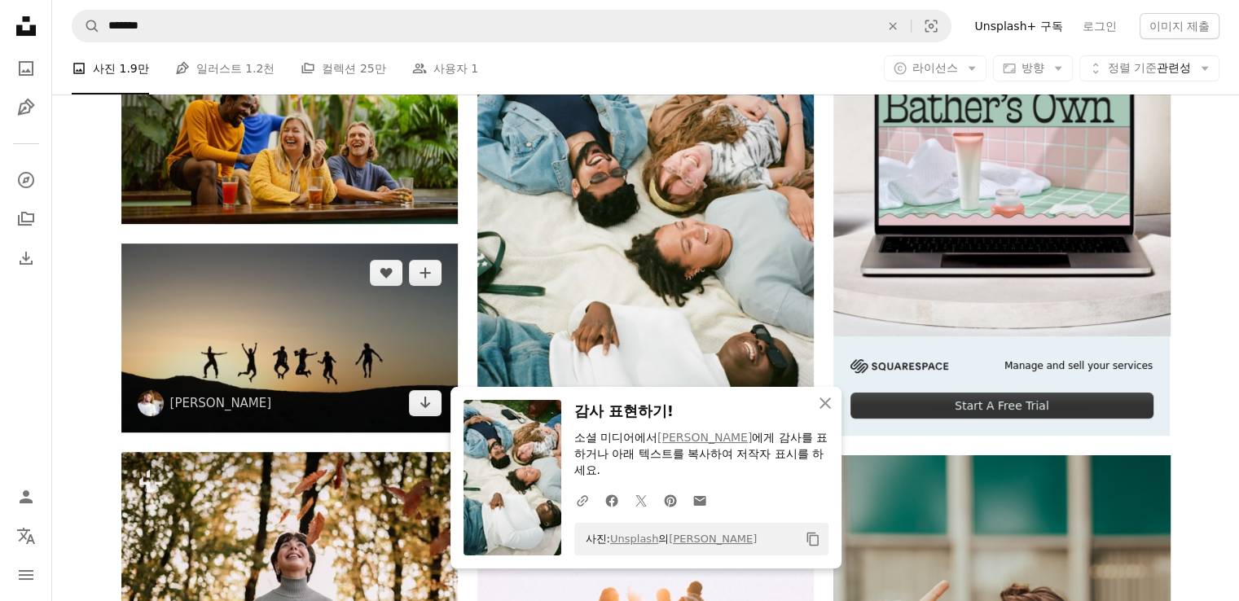
click at [376, 314] on img at bounding box center [289, 338] width 336 height 189
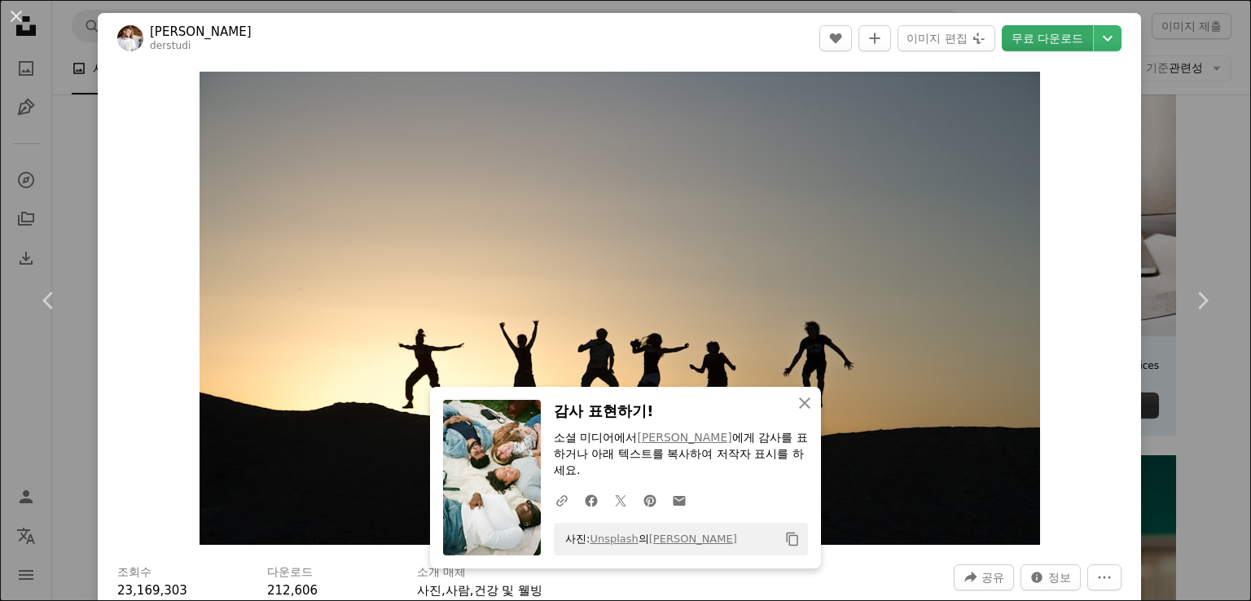
click at [1043, 37] on link "무료 다운로드" at bounding box center [1047, 38] width 91 height 26
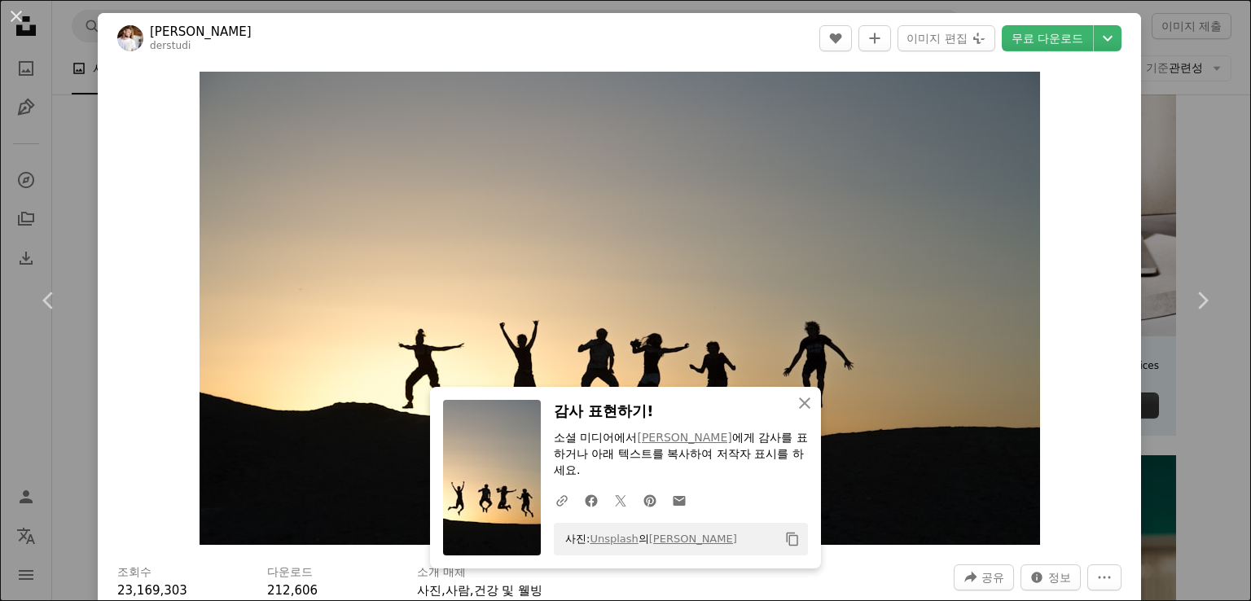
click at [49, 164] on div "An X shape Chevron left Chevron right An X shape 닫기 감사 표현하기! 소셜 미디어에서 [PERSON_N…" at bounding box center [625, 300] width 1251 height 601
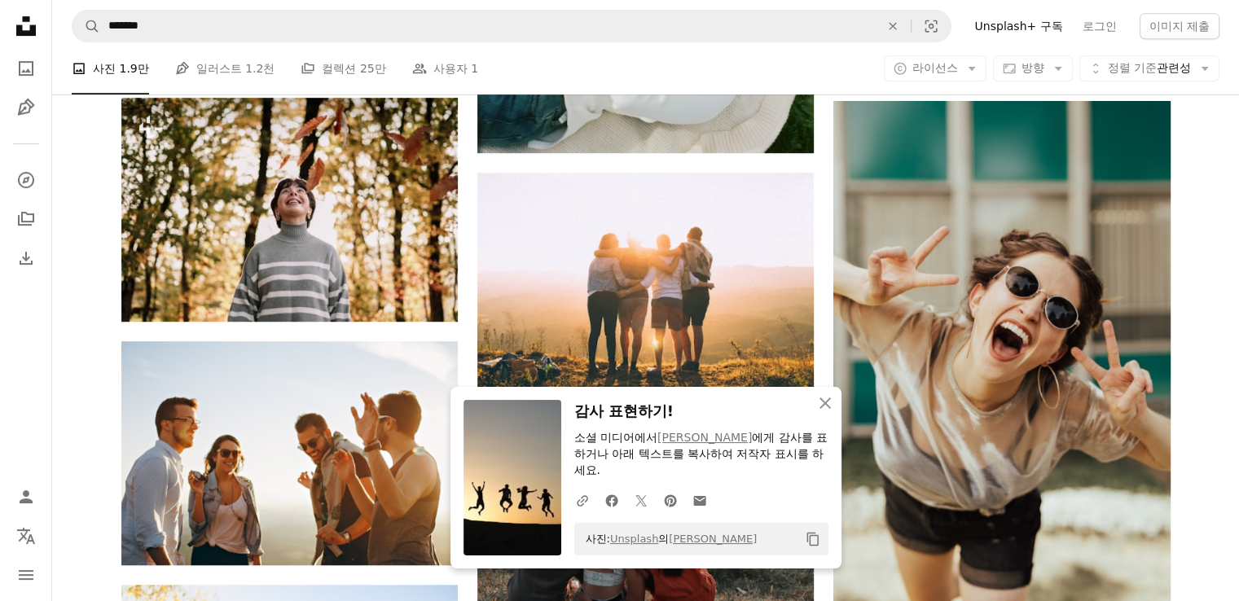
scroll to position [977, 0]
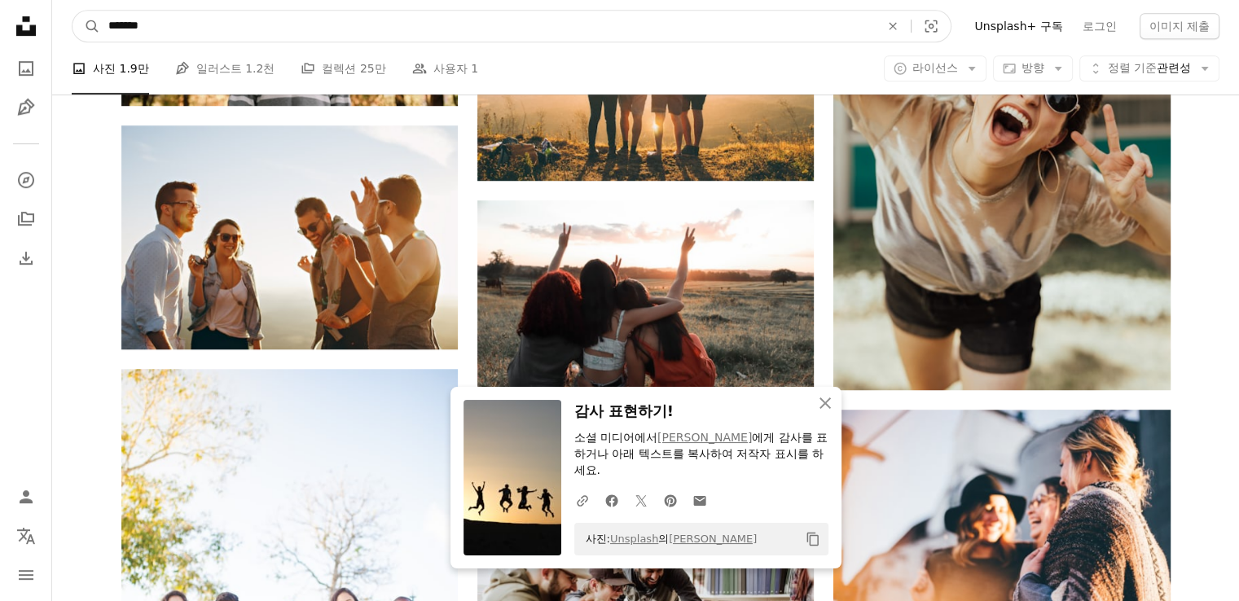
drag, startPoint x: 216, startPoint y: 26, endPoint x: 0, endPoint y: -5, distance: 218.0
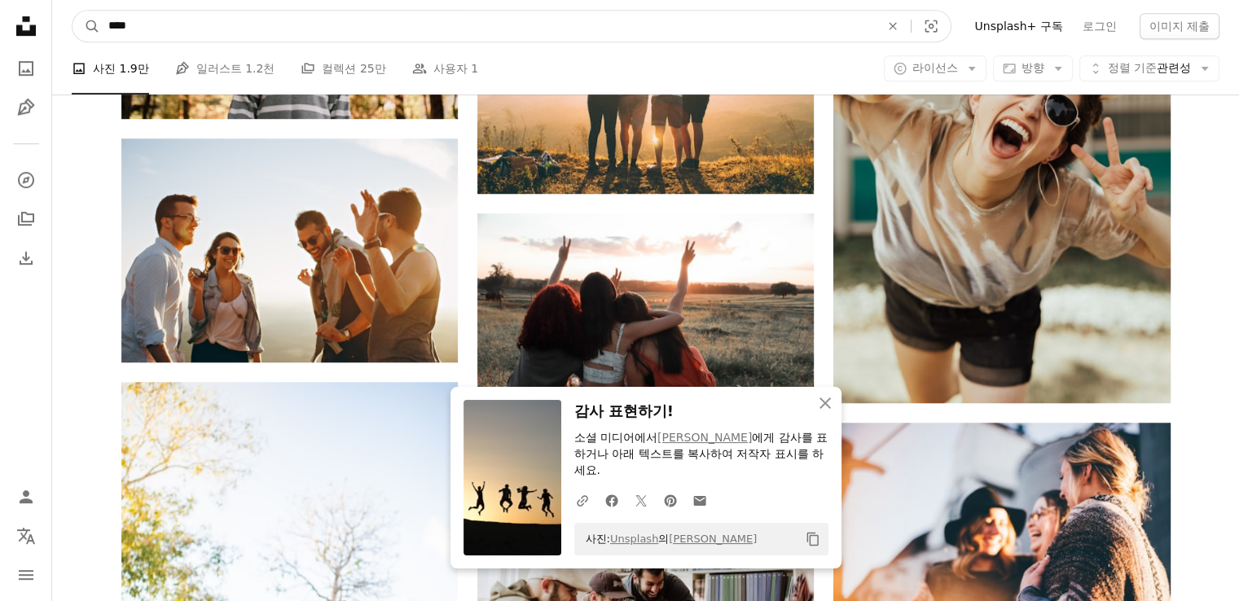
type input "****"
click at [72, 11] on button "A magnifying glass" at bounding box center [86, 26] width 28 height 31
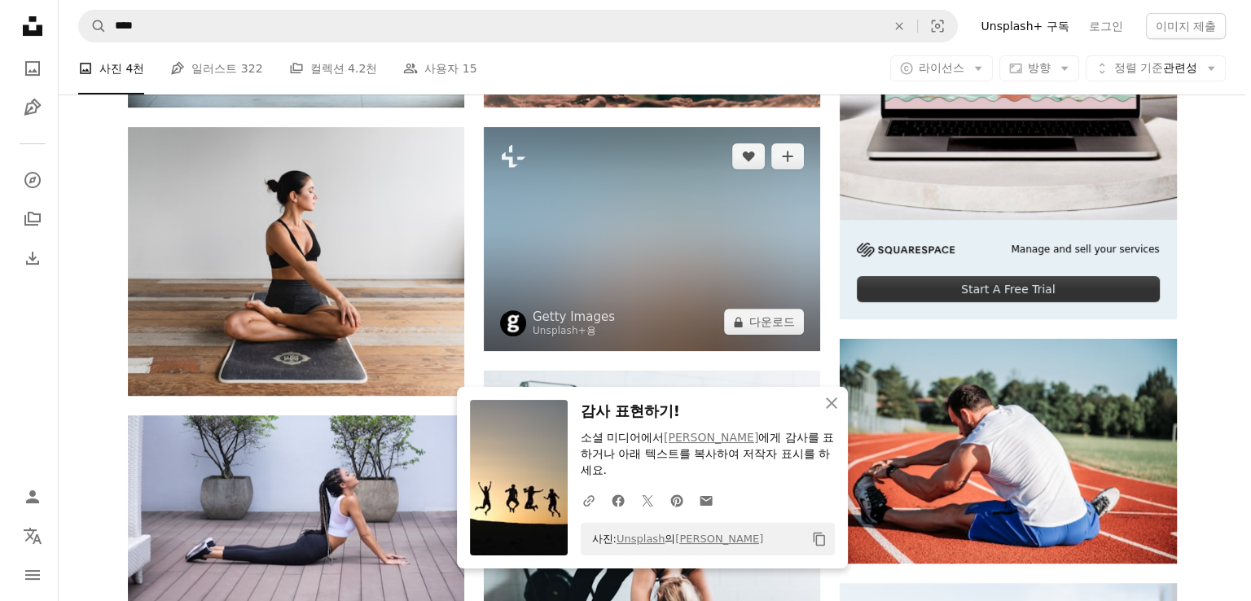
scroll to position [570, 0]
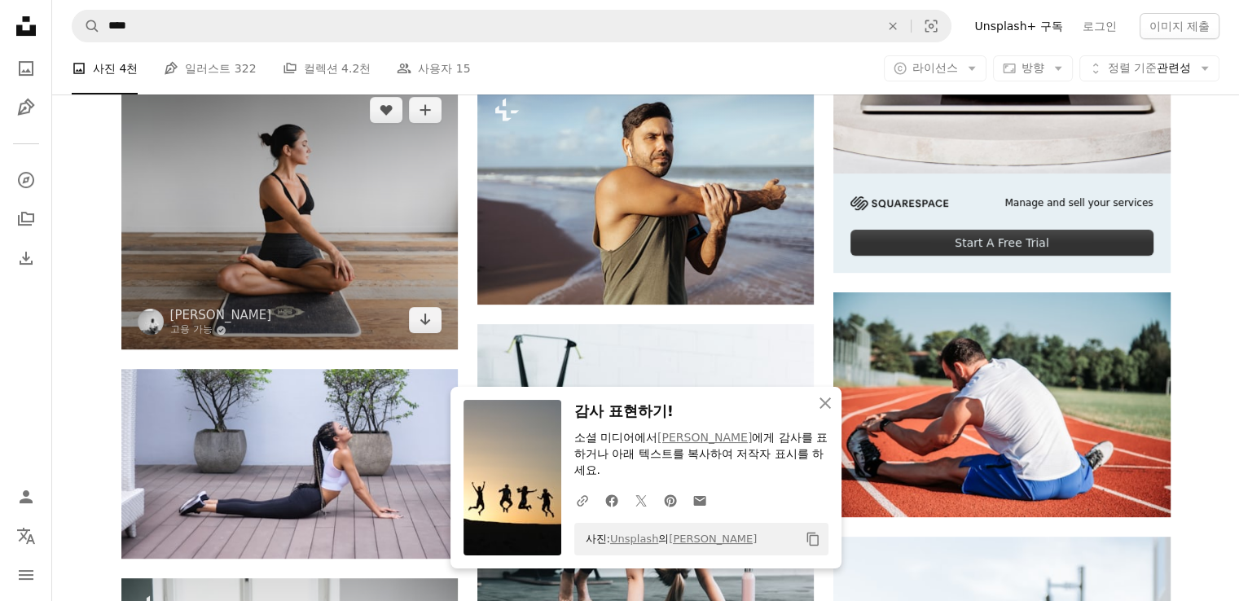
click at [339, 177] on img at bounding box center [289, 216] width 336 height 270
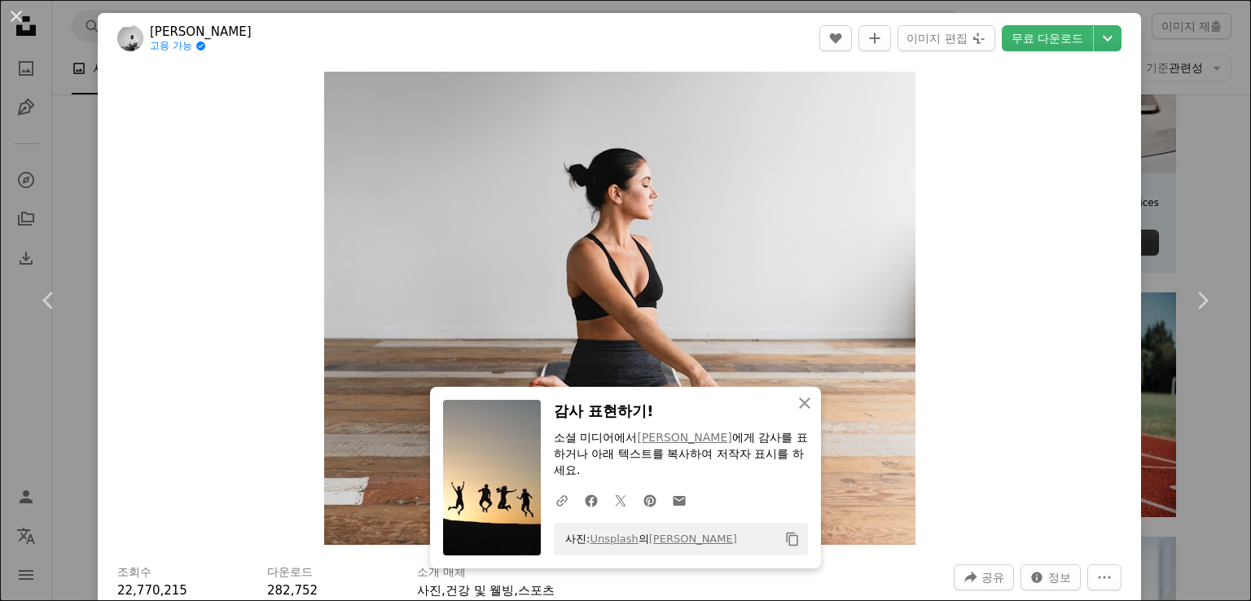
click at [9, 14] on button "An X shape" at bounding box center [17, 17] width 20 height 20
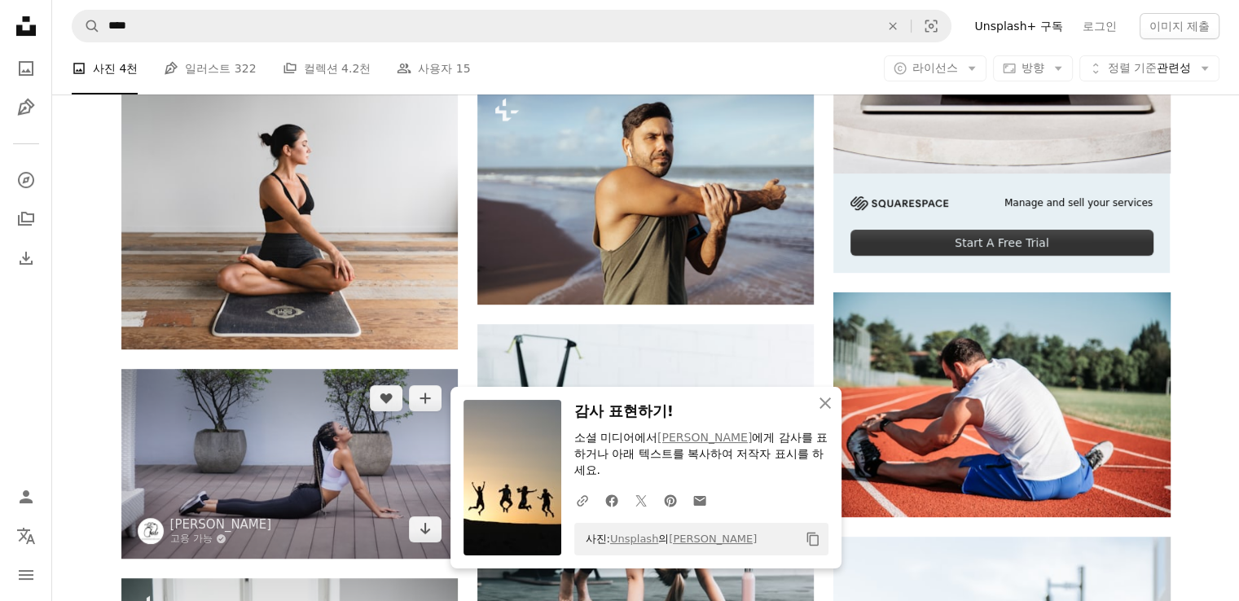
click at [257, 434] on img at bounding box center [289, 463] width 336 height 189
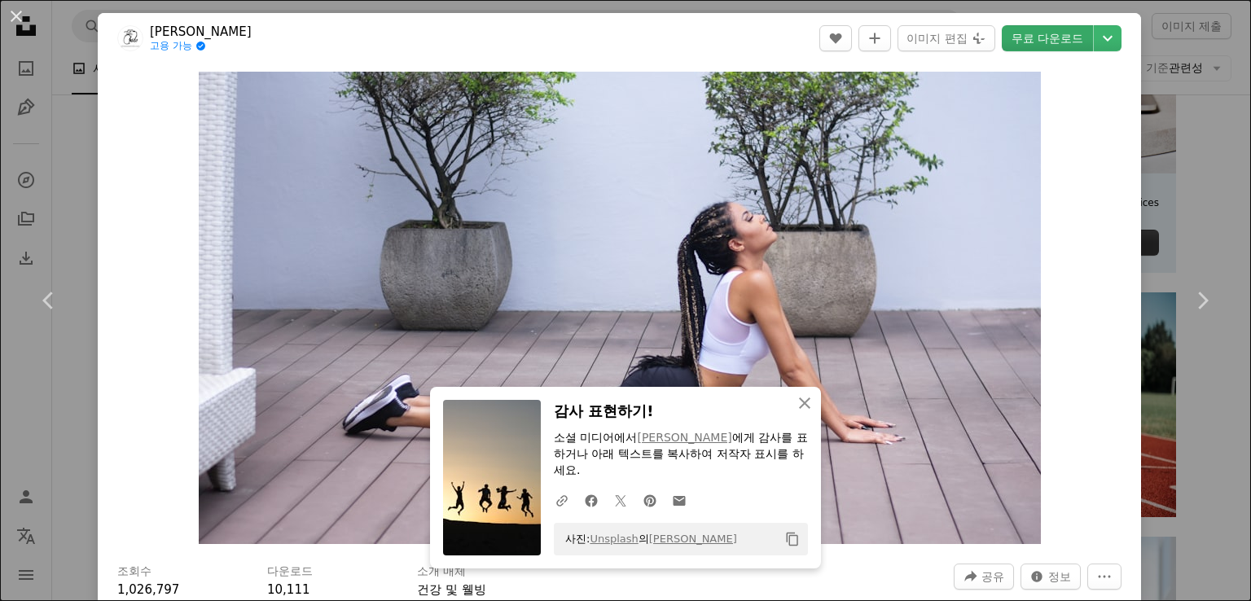
click at [1026, 38] on link "무료 다운로드" at bounding box center [1047, 38] width 91 height 26
